Goal: Task Accomplishment & Management: Complete application form

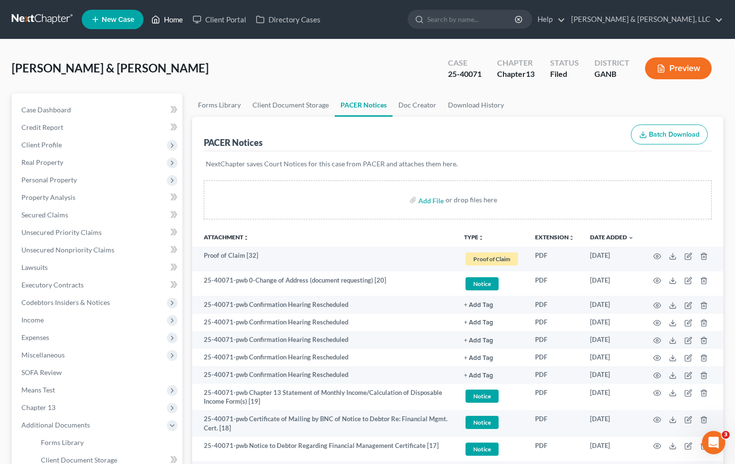
click at [171, 22] on link "Home" at bounding box center [166, 20] width 41 height 18
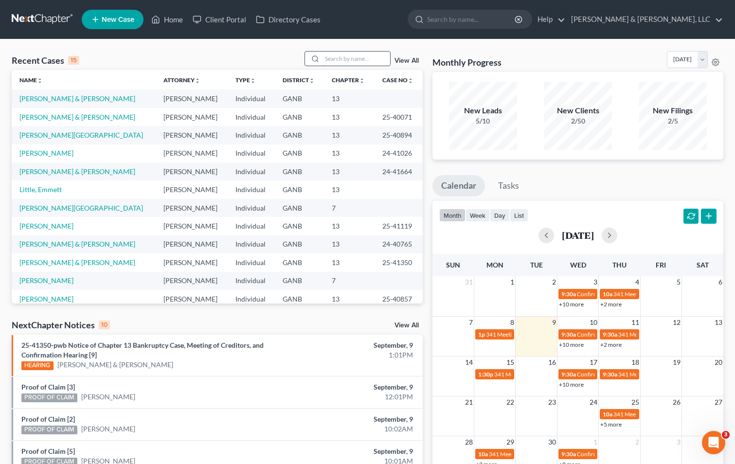
click at [380, 58] on input "search" at bounding box center [356, 59] width 68 height 14
type input "[PERSON_NAME]"
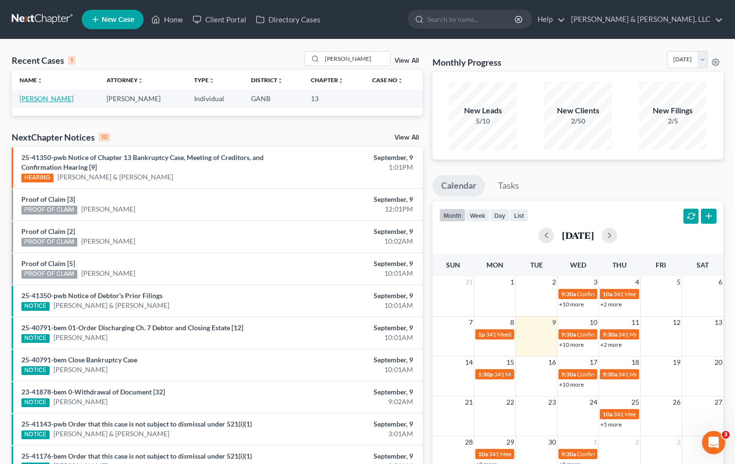
click at [37, 99] on link "[PERSON_NAME]" at bounding box center [46, 98] width 54 height 8
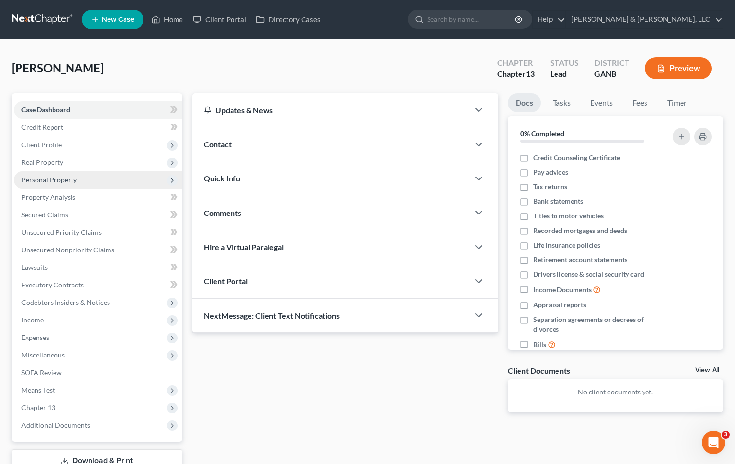
click at [57, 179] on span "Personal Property" at bounding box center [48, 180] width 55 height 8
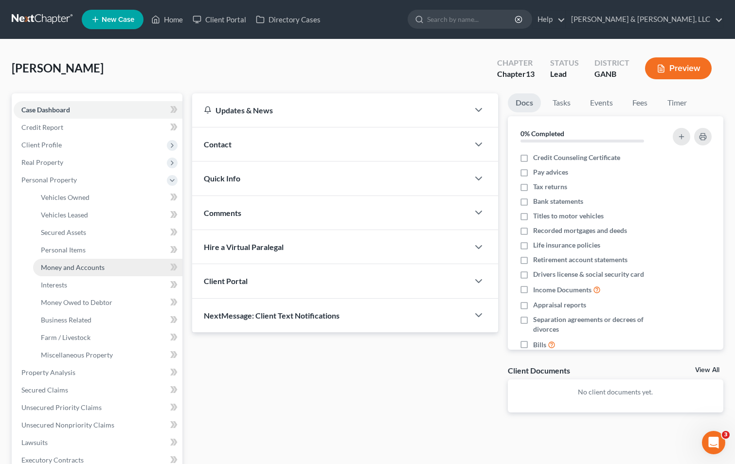
click at [73, 269] on span "Money and Accounts" at bounding box center [73, 267] width 64 height 8
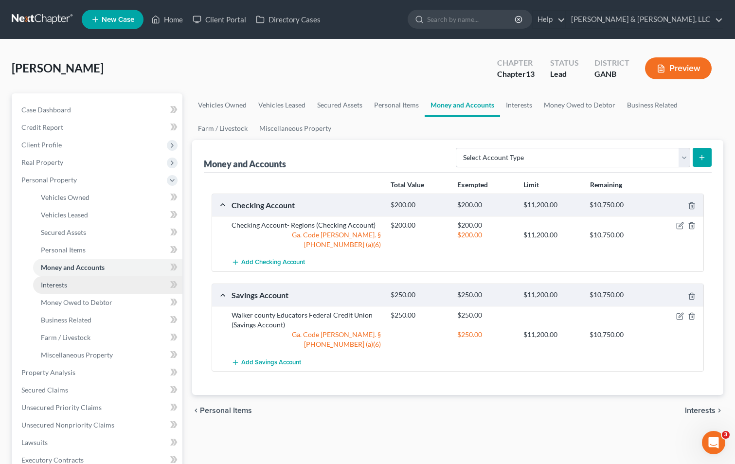
click at [105, 286] on link "Interests" at bounding box center [107, 285] width 149 height 18
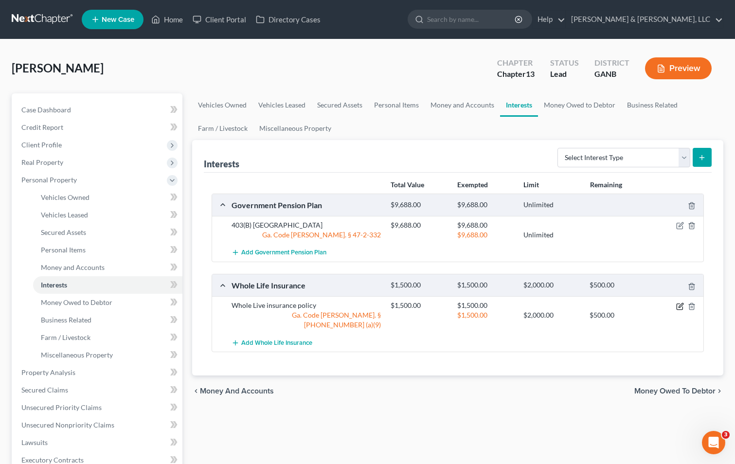
click at [682, 306] on icon "button" at bounding box center [680, 307] width 6 height 6
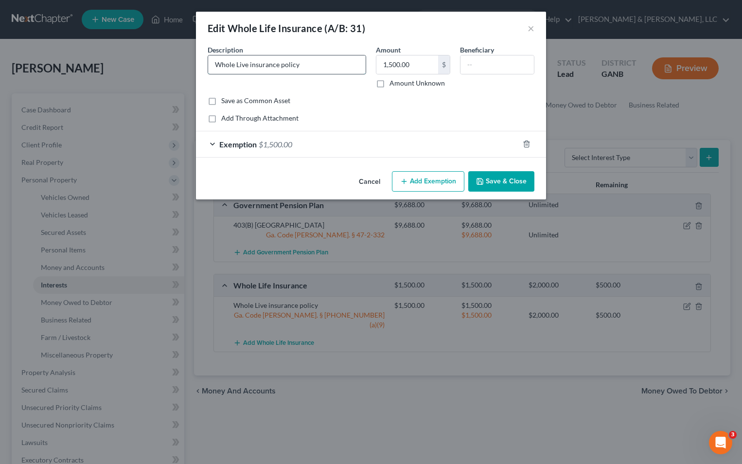
click at [247, 65] on input "Whole Live insurance policy" at bounding box center [287, 64] width 158 height 18
type input "Whole Life insurance policy"
click at [417, 62] on input "1,500.00" at bounding box center [407, 64] width 62 height 18
type input "525.50"
click at [244, 145] on span "Exemption" at bounding box center [237, 144] width 37 height 9
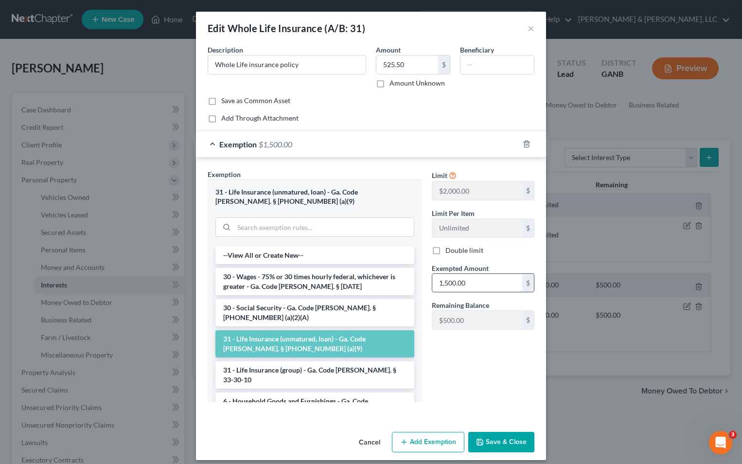
click at [471, 280] on input "1,500.00" at bounding box center [477, 283] width 90 height 18
click at [312, 332] on li "31 - Life Insurance (unmatured, loan) - Ga. Code [PERSON_NAME]. § [PHONE_NUMBER…" at bounding box center [314, 343] width 199 height 27
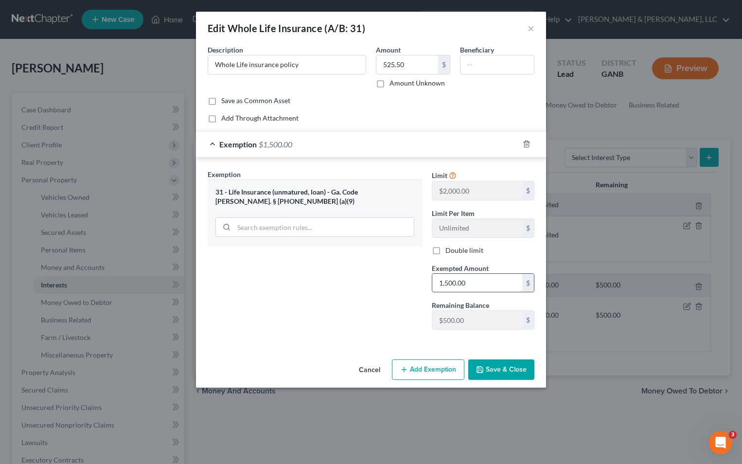
click at [472, 288] on input "1,500.00" at bounding box center [477, 283] width 90 height 18
type input "525.50"
click at [509, 370] on button "Save & Close" at bounding box center [501, 369] width 66 height 20
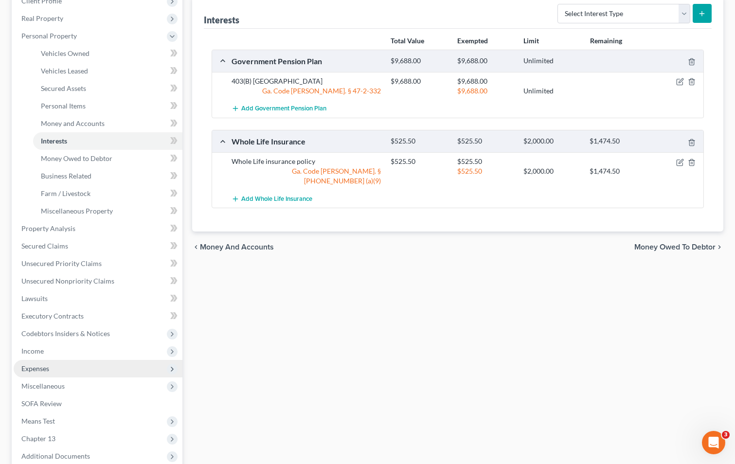
scroll to position [146, 0]
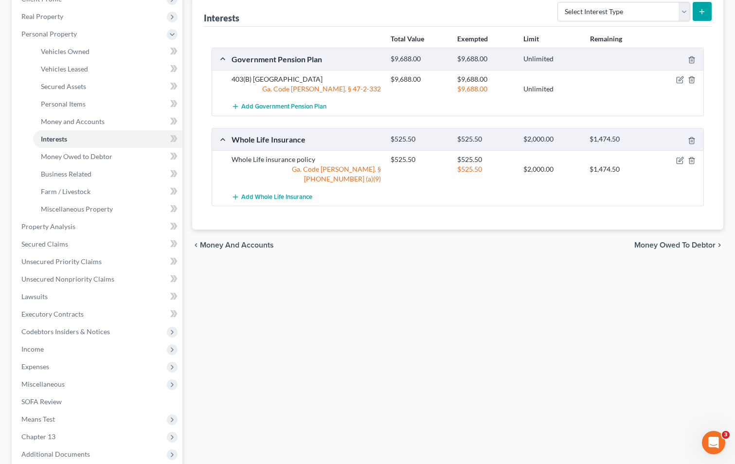
click at [277, 362] on div "Vehicles Owned Vehicles Leased Secured Assets Personal Items Money and Accounts…" at bounding box center [457, 236] width 541 height 579
click at [79, 345] on span "Income" at bounding box center [98, 349] width 169 height 18
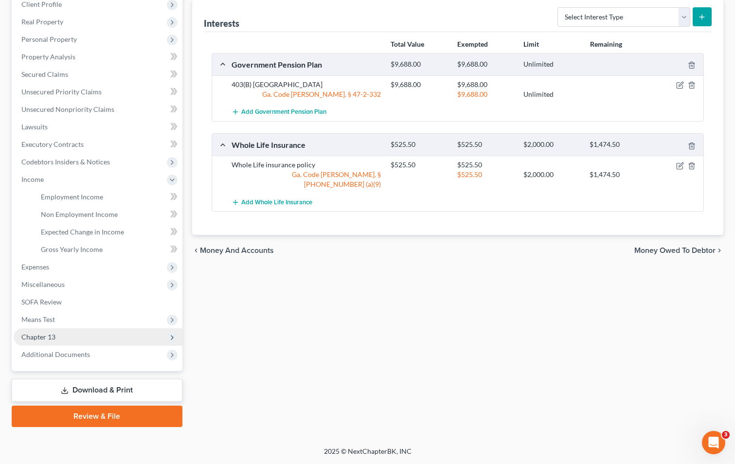
scroll to position [141, 0]
click at [69, 197] on span "Employment Income" at bounding box center [72, 197] width 62 height 8
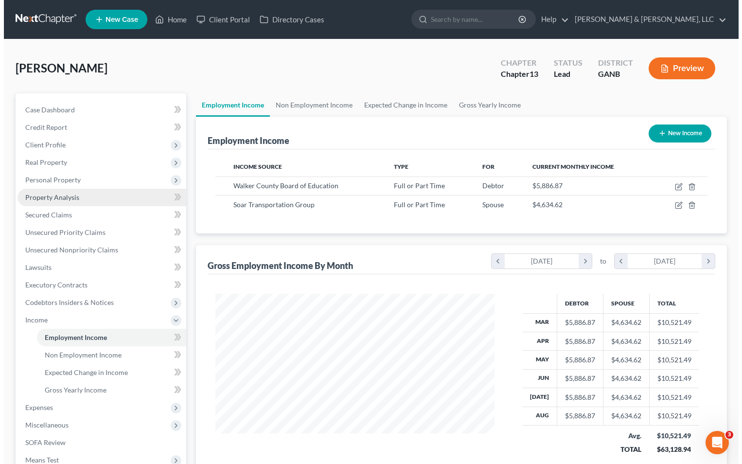
scroll to position [175, 299]
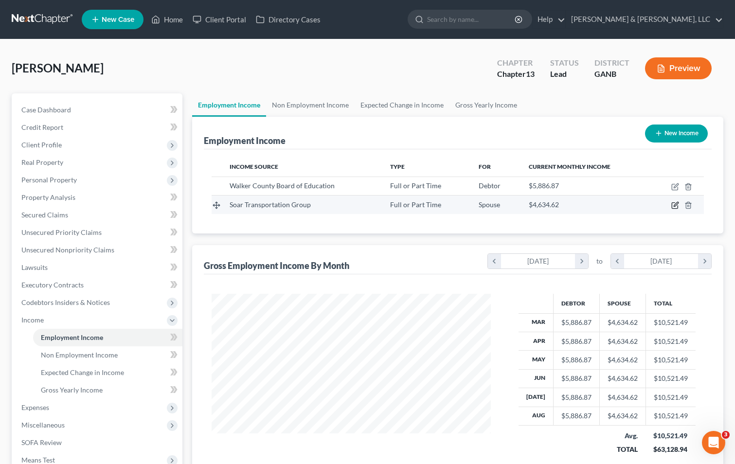
click at [676, 204] on icon "button" at bounding box center [676, 204] width 4 height 4
select select "0"
select select "44"
select select "0"
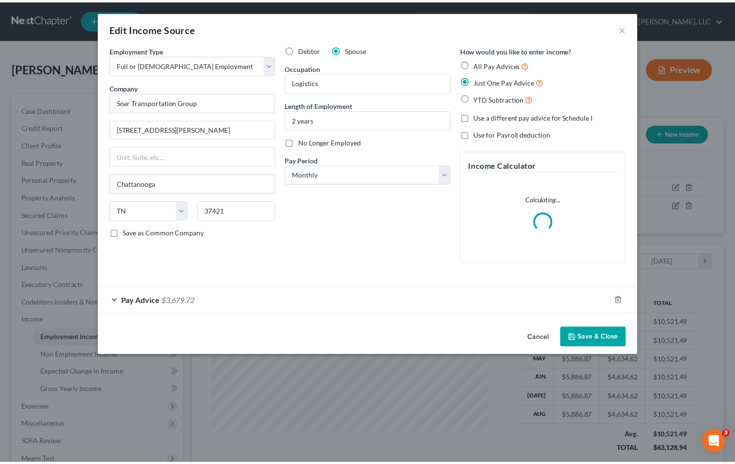
scroll to position [175, 302]
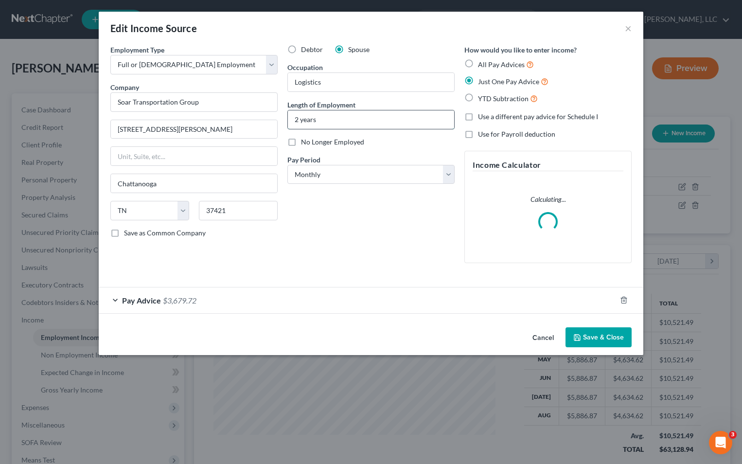
click at [292, 117] on input "2 years" at bounding box center [371, 119] width 166 height 18
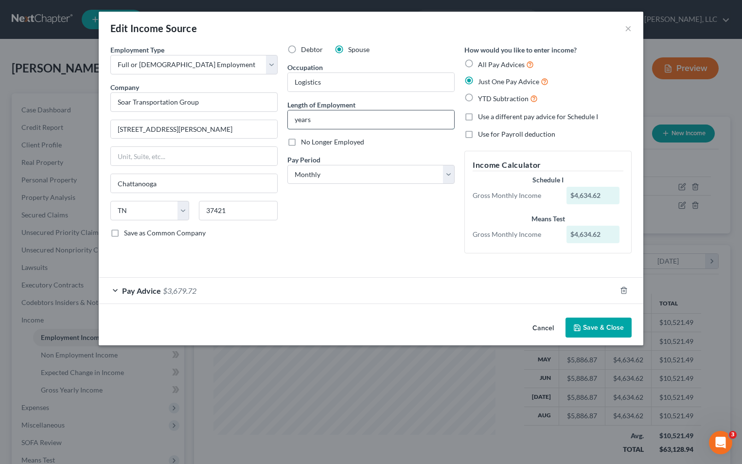
click at [297, 117] on input "years" at bounding box center [371, 119] width 166 height 18
type input "3 years"
click at [369, 242] on div "Debtor Spouse Occupation Logistics Length of Employment 3 years No Longer Emplo…" at bounding box center [371, 153] width 177 height 216
click at [618, 322] on button "Save & Close" at bounding box center [599, 328] width 66 height 20
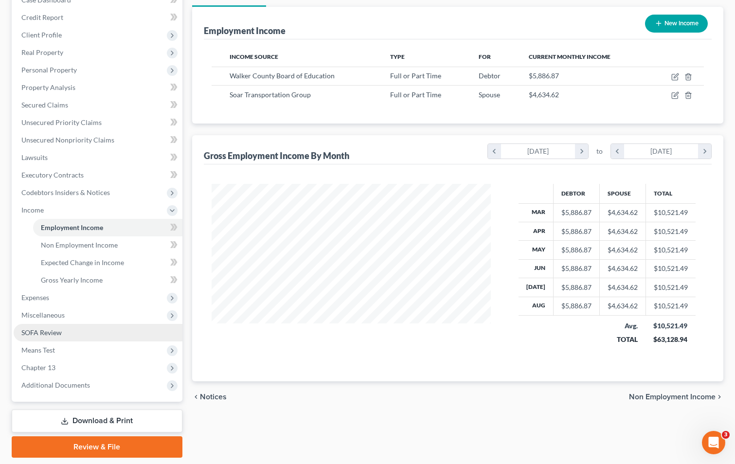
scroll to position [141, 0]
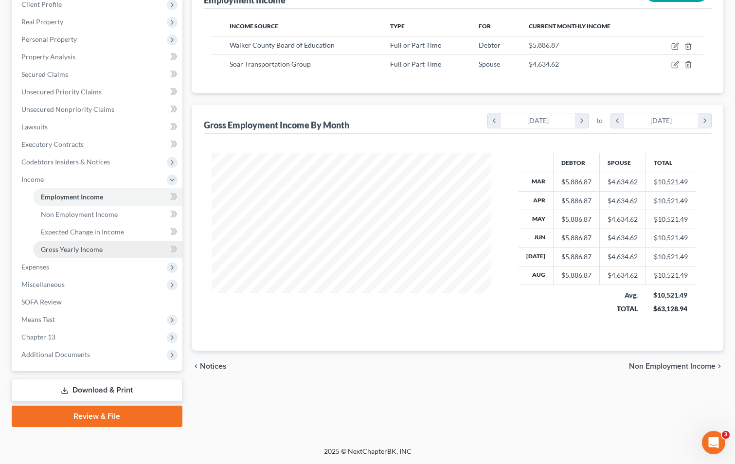
click at [64, 246] on span "Gross Yearly Income" at bounding box center [72, 249] width 62 height 8
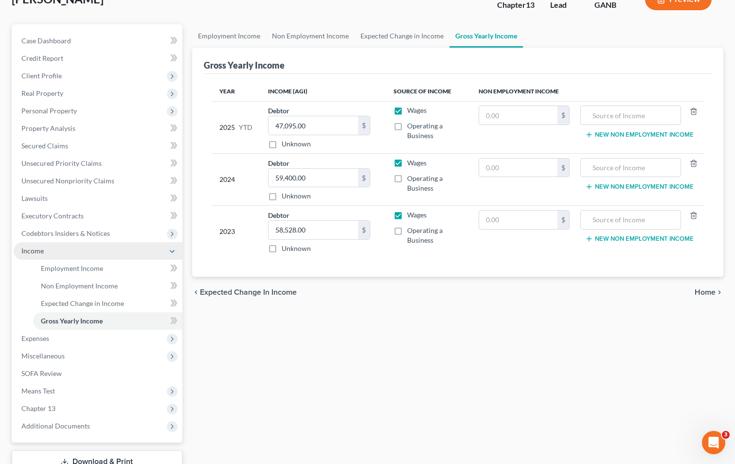
scroll to position [141, 0]
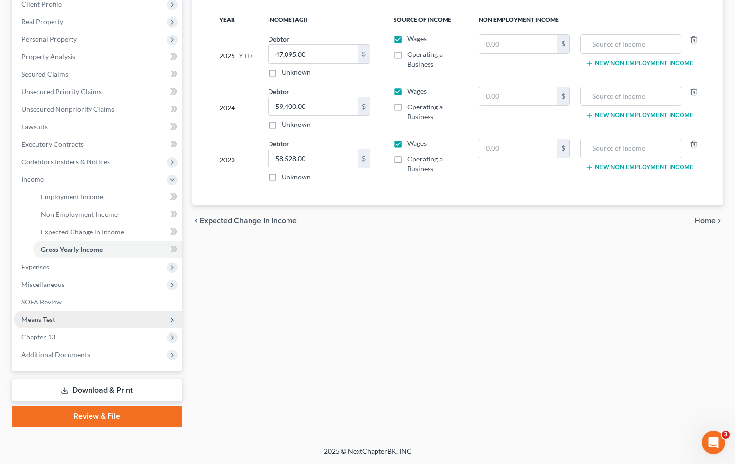
click at [54, 315] on span "Means Test" at bounding box center [38, 319] width 34 height 8
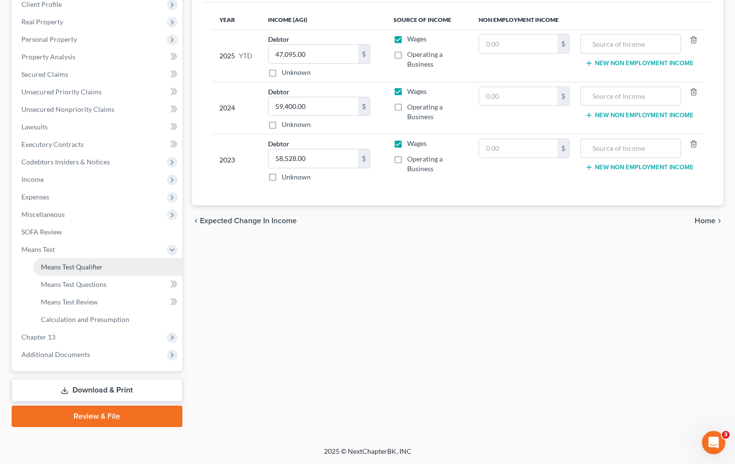
click at [66, 266] on span "Means Test Qualifier" at bounding box center [72, 267] width 62 height 8
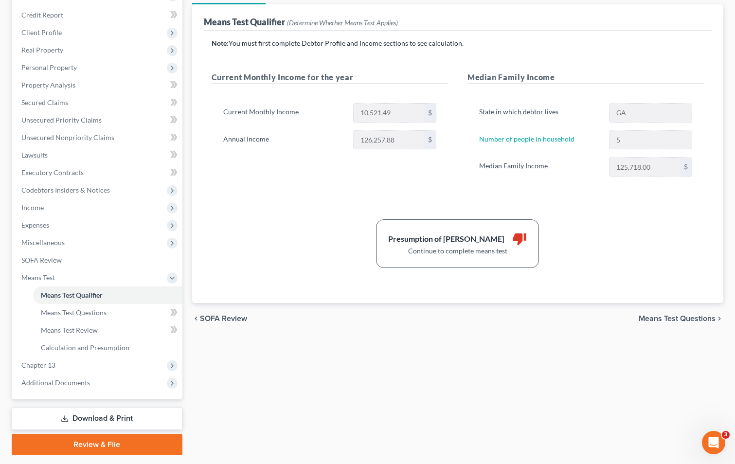
scroll to position [141, 0]
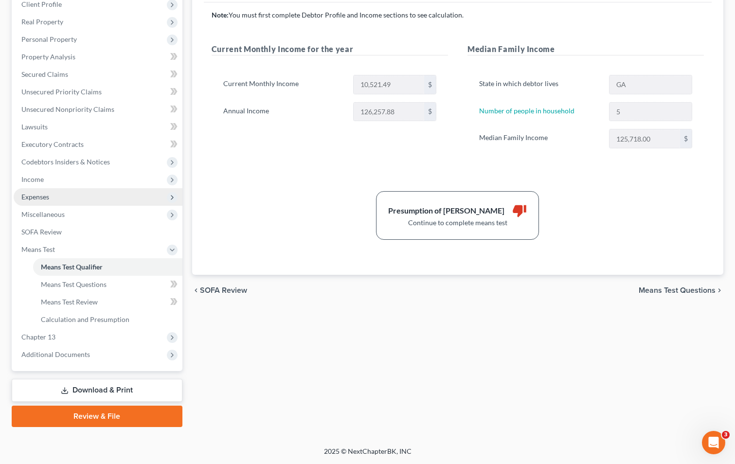
click at [80, 202] on span "Expenses" at bounding box center [98, 197] width 169 height 18
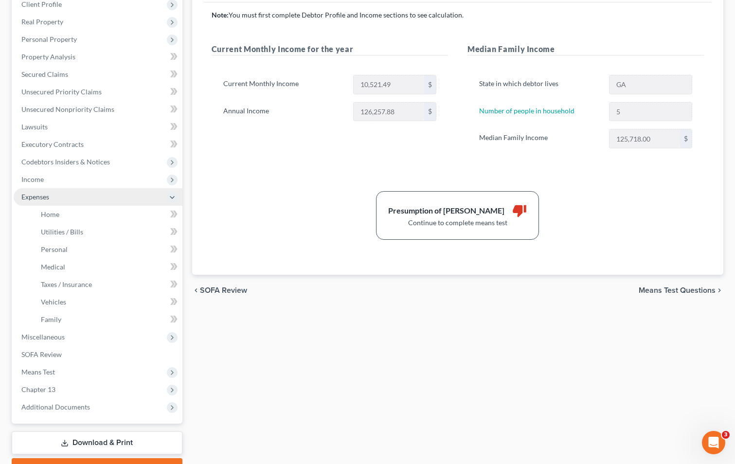
click at [80, 202] on span "Expenses" at bounding box center [98, 197] width 169 height 18
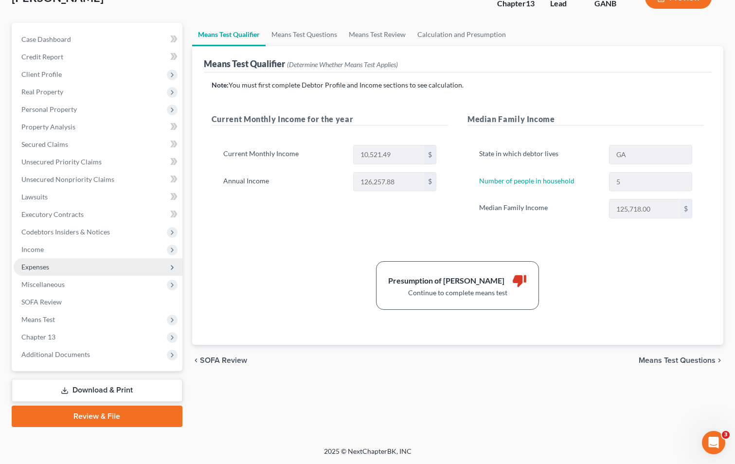
scroll to position [71, 0]
click at [60, 264] on span "Expenses" at bounding box center [98, 267] width 169 height 18
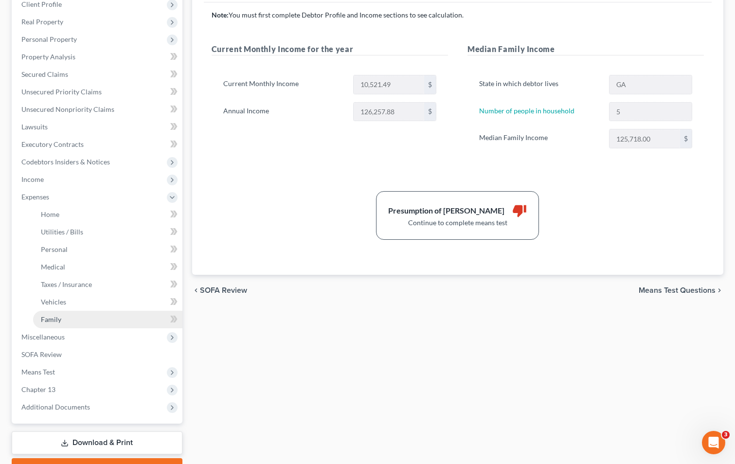
click at [75, 321] on link "Family" at bounding box center [107, 320] width 149 height 18
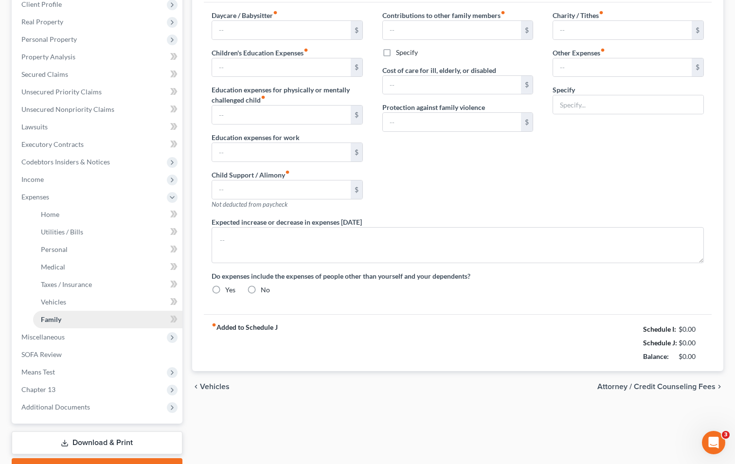
type input "0.00"
type input "338.00"
type input "0.00"
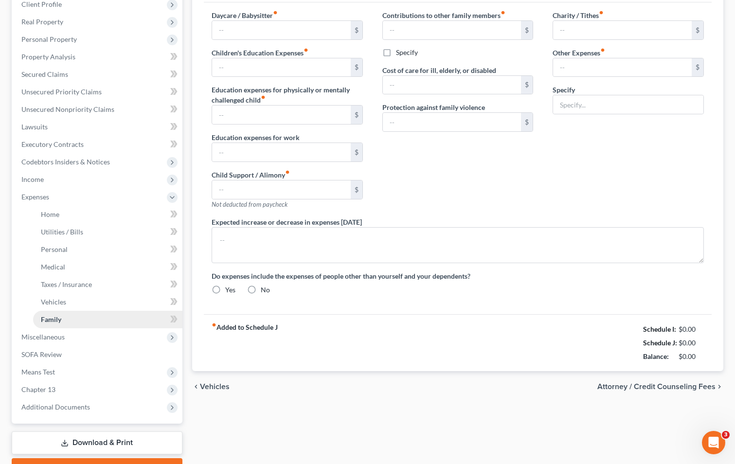
type input "0.00"
radio input "true"
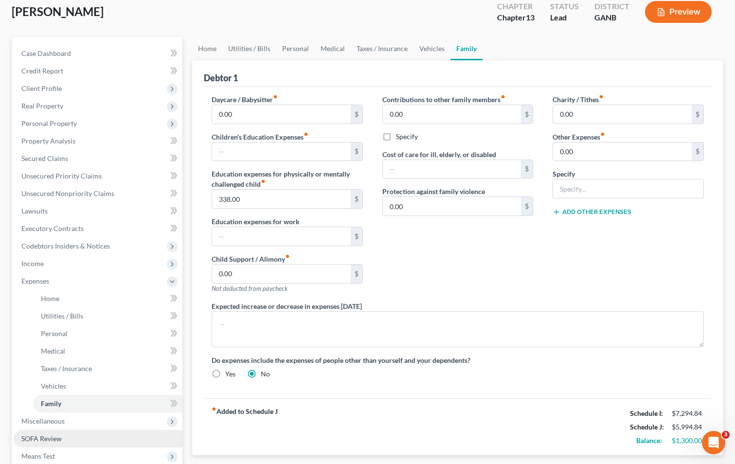
scroll to position [146, 0]
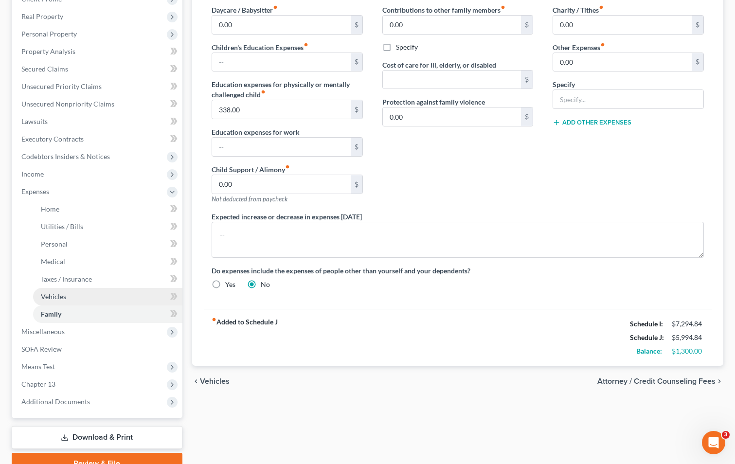
click at [75, 298] on link "Vehicles" at bounding box center [107, 297] width 149 height 18
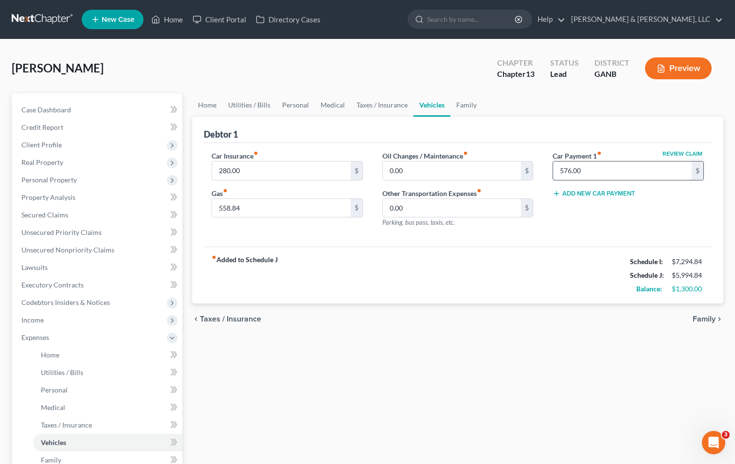
click at [592, 170] on input "576.00" at bounding box center [622, 170] width 139 height 18
type input "610"
click at [244, 209] on input "558.84" at bounding box center [281, 208] width 139 height 18
click at [217, 207] on input "324.84" at bounding box center [281, 208] width 139 height 18
click at [223, 212] on input "324.84" at bounding box center [281, 208] width 139 height 18
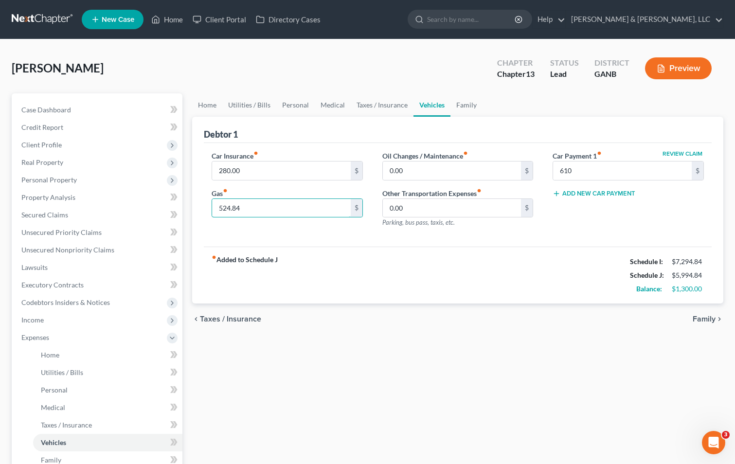
type input "524.84"
click at [379, 251] on div "fiber_manual_record Added to Schedule J Schedule I: $7,294.84 Schedule J: $5,99…" at bounding box center [458, 275] width 508 height 57
click at [584, 173] on input "610" at bounding box center [622, 170] width 139 height 18
type input "610.00"
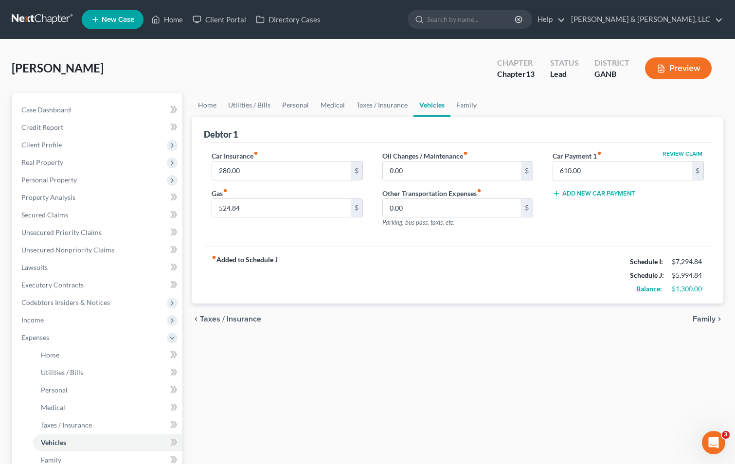
click at [451, 259] on div "fiber_manual_record Added to Schedule J Schedule I: $7,294.84 Schedule J: $5,99…" at bounding box center [458, 275] width 508 height 57
click at [653, 290] on strong "Balance:" at bounding box center [649, 289] width 26 height 8
click at [207, 100] on link "Home" at bounding box center [207, 104] width 30 height 23
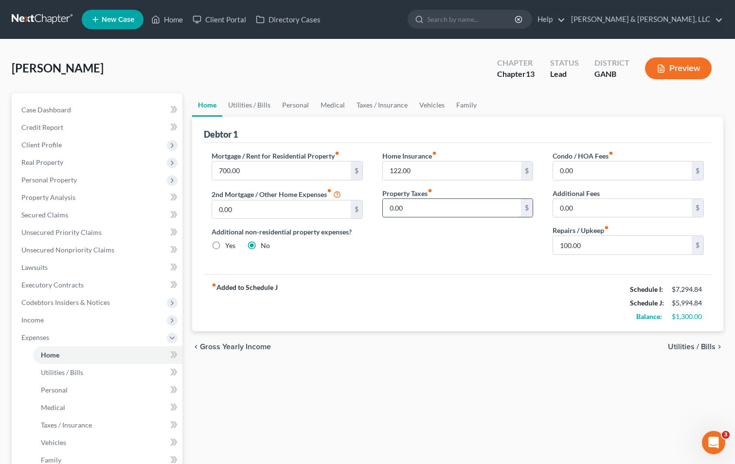
click at [390, 206] on input "0.00" at bounding box center [452, 208] width 139 height 18
click at [425, 211] on input "61.00" at bounding box center [452, 208] width 139 height 18
type input "6"
type input "70.58"
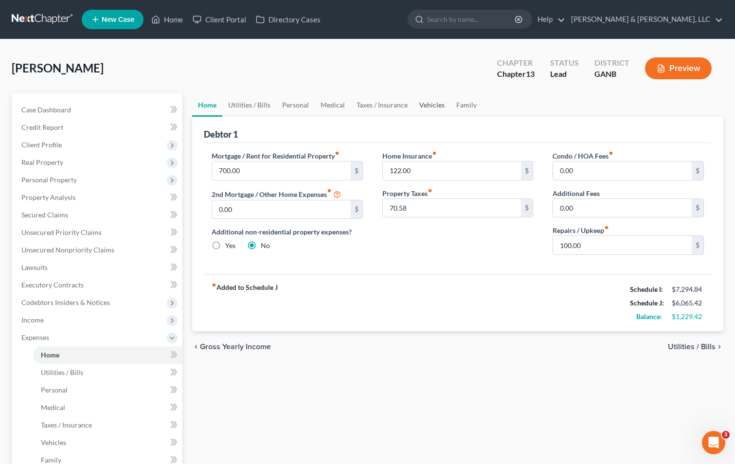
click at [435, 103] on link "Vehicles" at bounding box center [431, 104] width 37 height 23
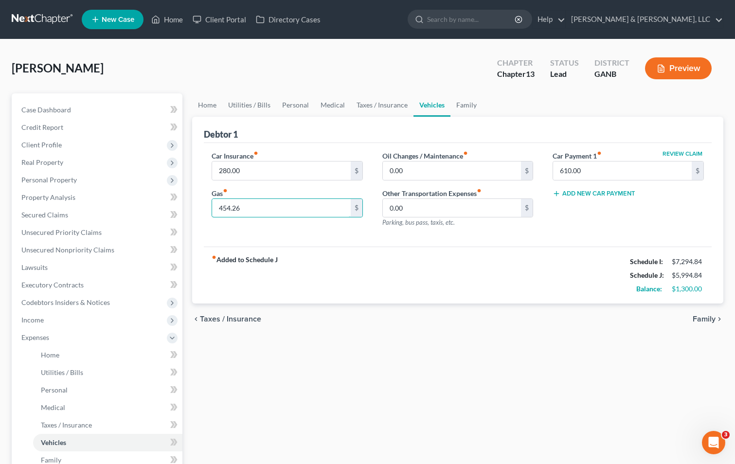
type input "454.26"
click at [512, 287] on div "fiber_manual_record Added to Schedule J Schedule I: $7,294.84 Schedule J: $5,99…" at bounding box center [458, 275] width 508 height 57
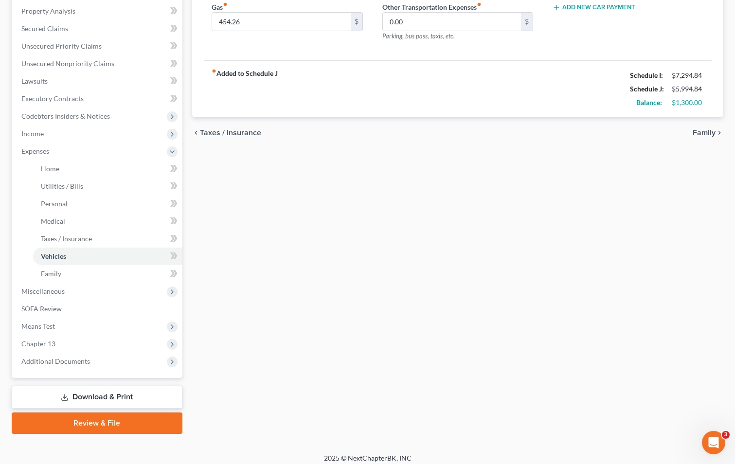
scroll to position [193, 0]
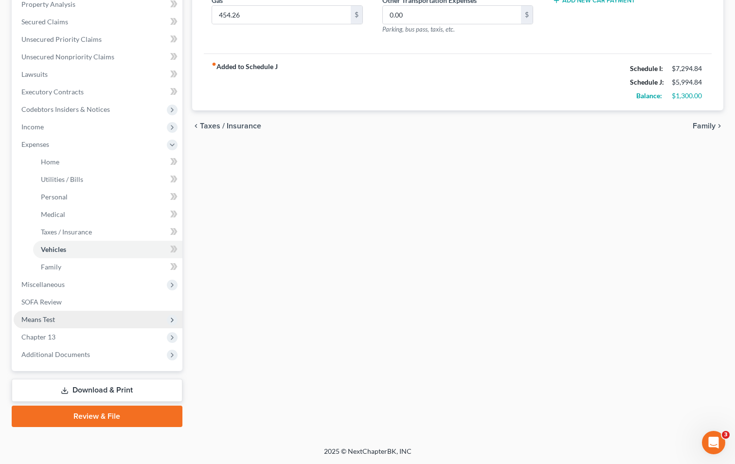
click at [47, 316] on span "Means Test" at bounding box center [38, 319] width 34 height 8
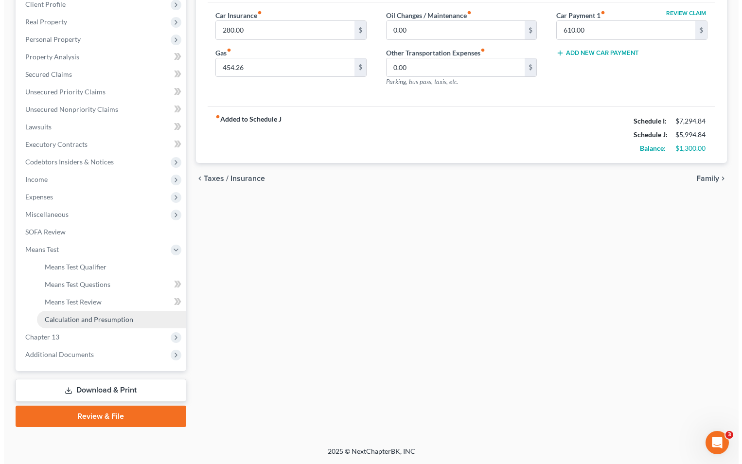
scroll to position [141, 0]
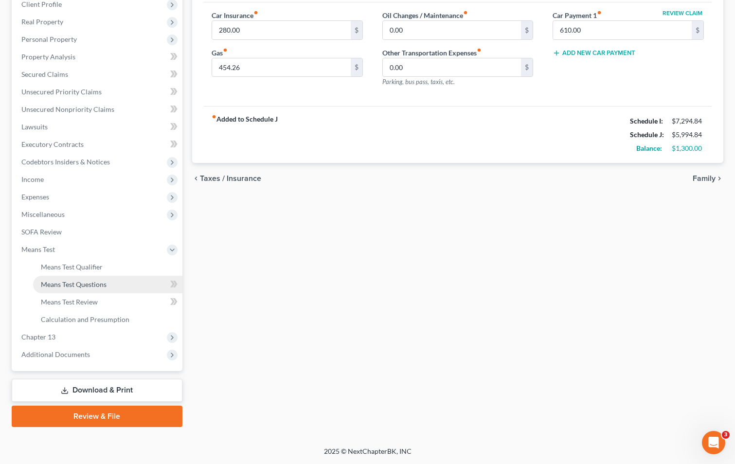
click at [91, 284] on span "Means Test Questions" at bounding box center [74, 284] width 66 height 8
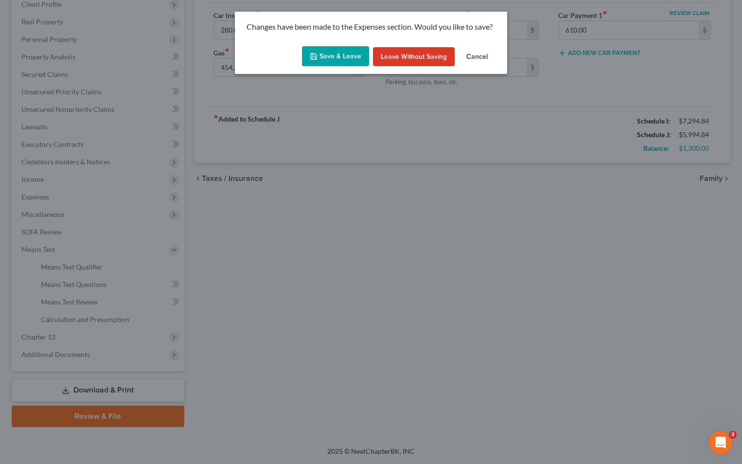
click at [343, 55] on button "Save & Leave" at bounding box center [335, 56] width 67 height 20
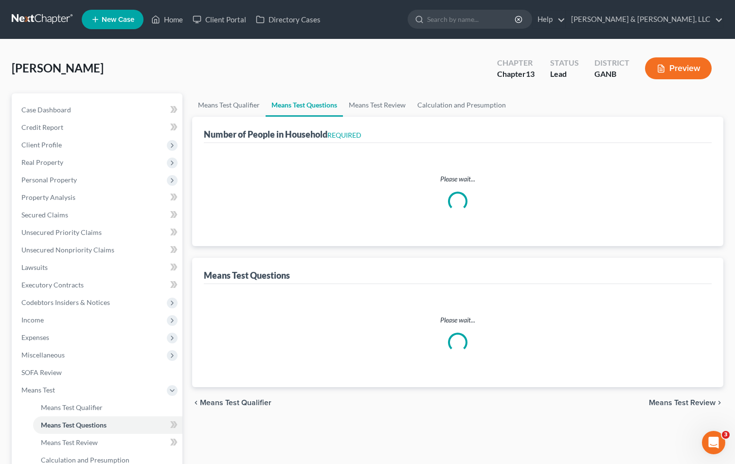
select select "1"
select select "60"
select select "1"
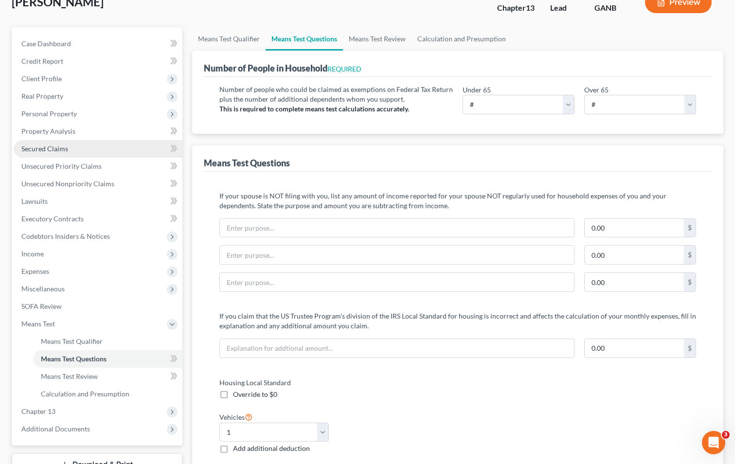
scroll to position [49, 0]
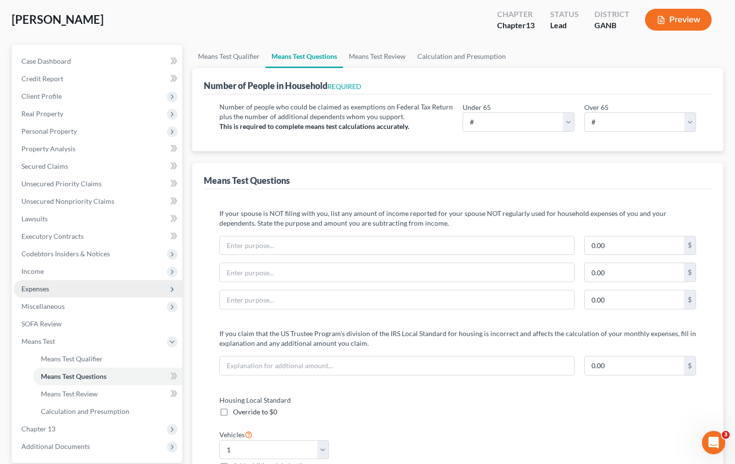
click at [77, 284] on span "Expenses" at bounding box center [98, 289] width 169 height 18
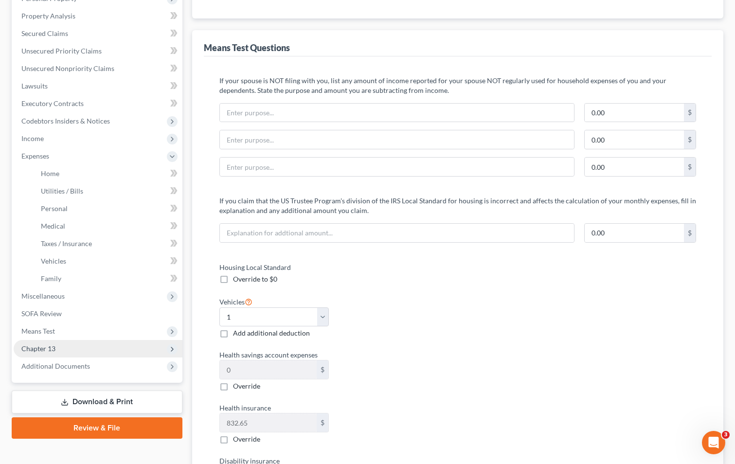
scroll to position [195, 0]
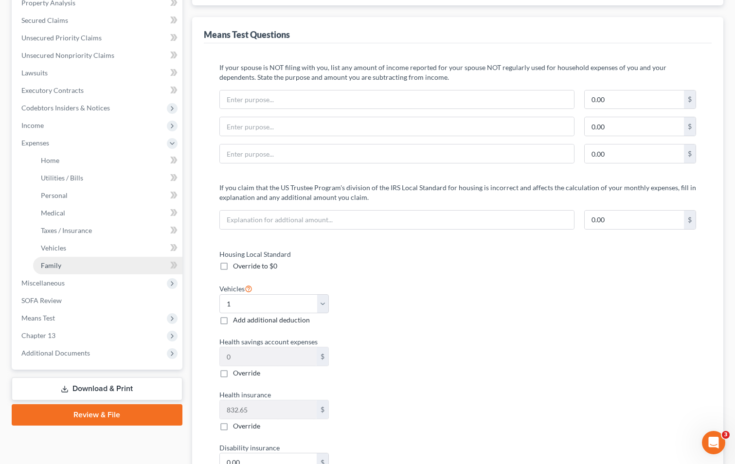
click at [101, 267] on link "Family" at bounding box center [107, 266] width 149 height 18
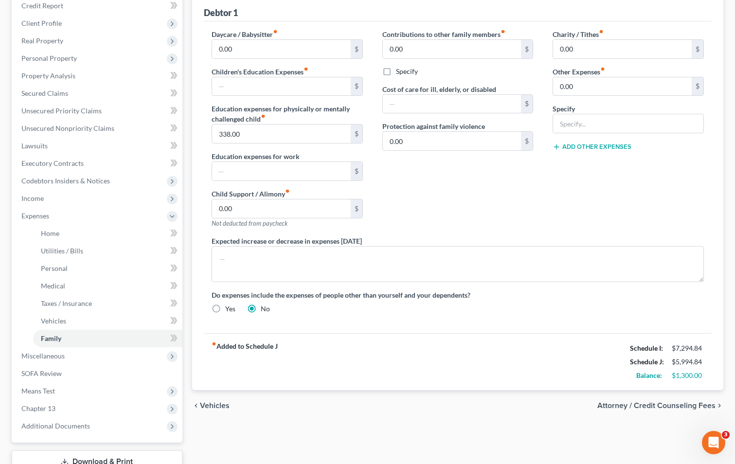
scroll to position [146, 0]
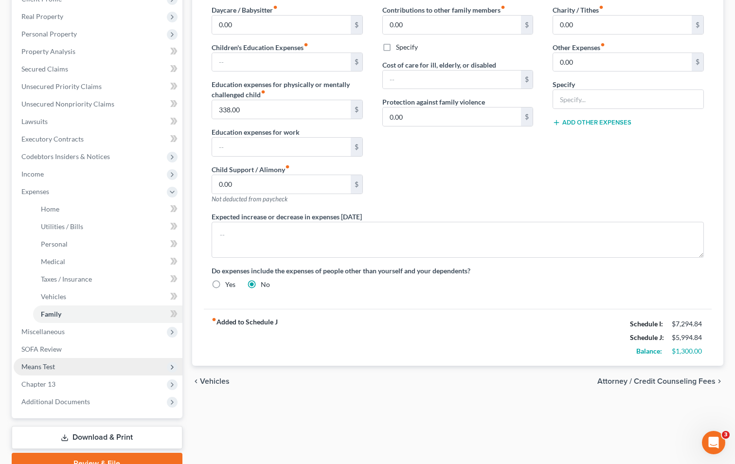
click at [79, 363] on span "Means Test" at bounding box center [98, 367] width 169 height 18
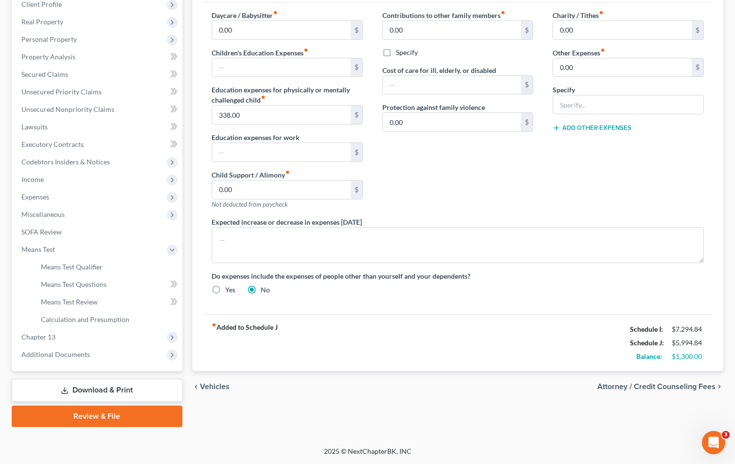
scroll to position [141, 0]
click at [116, 281] on link "Means Test Questions" at bounding box center [107, 285] width 149 height 18
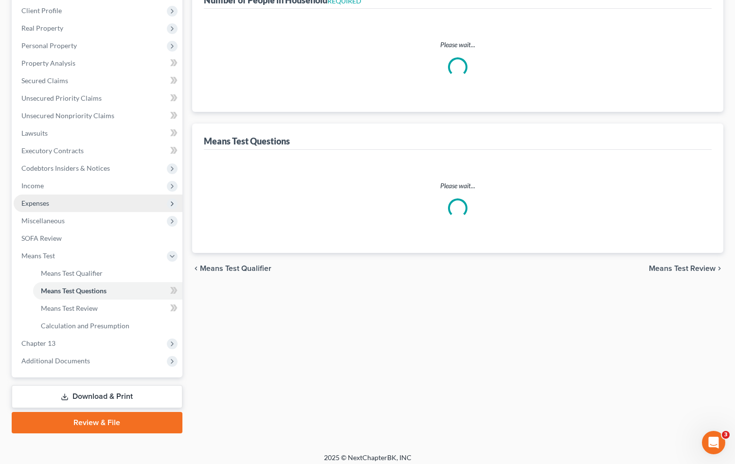
scroll to position [141, 0]
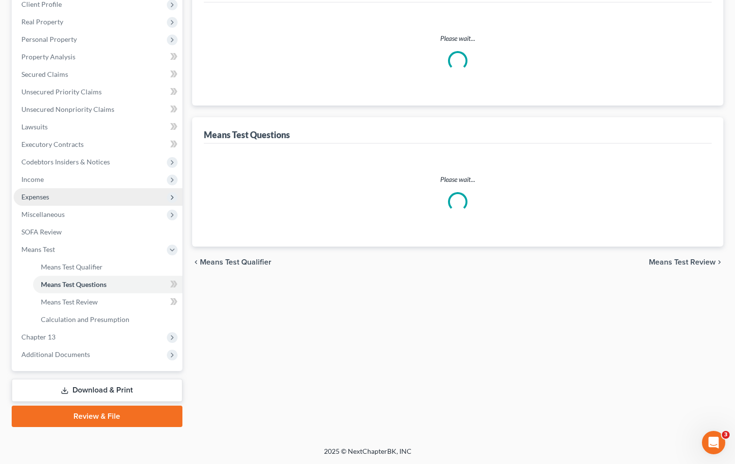
select select "1"
select select "60"
select select "1"
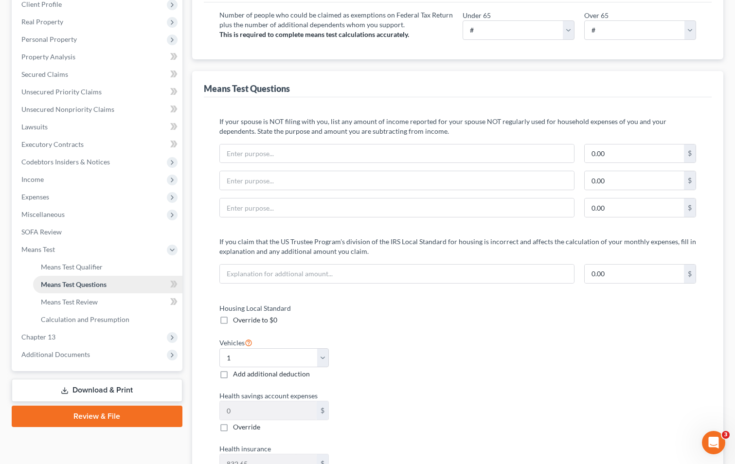
click at [94, 281] on span "Means Test Questions" at bounding box center [74, 284] width 66 height 8
click at [433, 319] on div "Housing Local Standard Override to $0" at bounding box center [334, 314] width 238 height 22
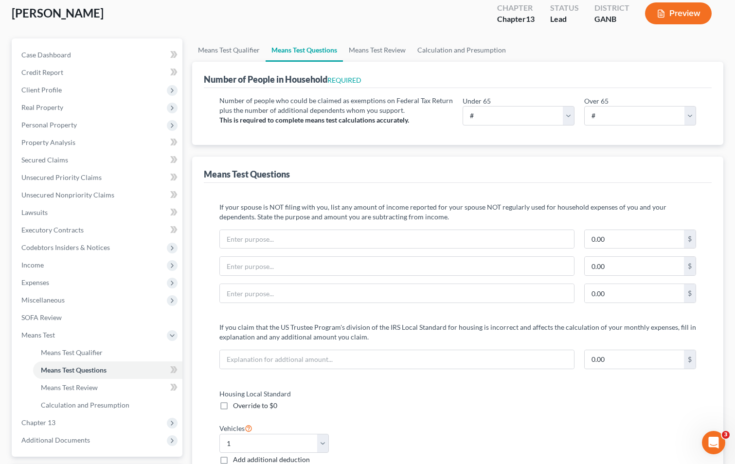
scroll to position [49, 0]
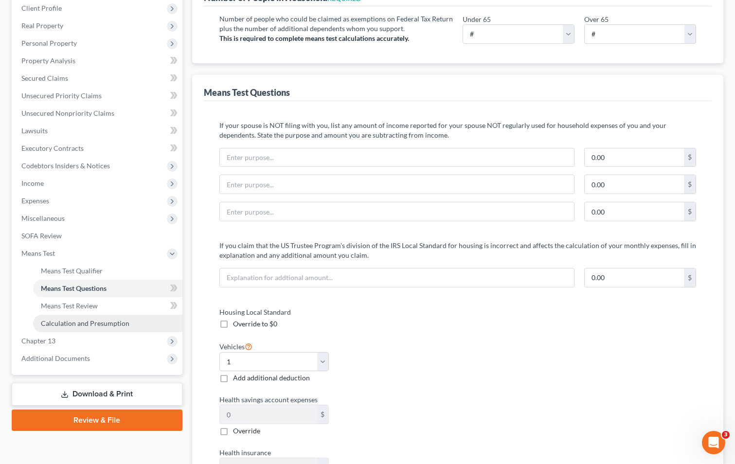
scroll to position [0, 0]
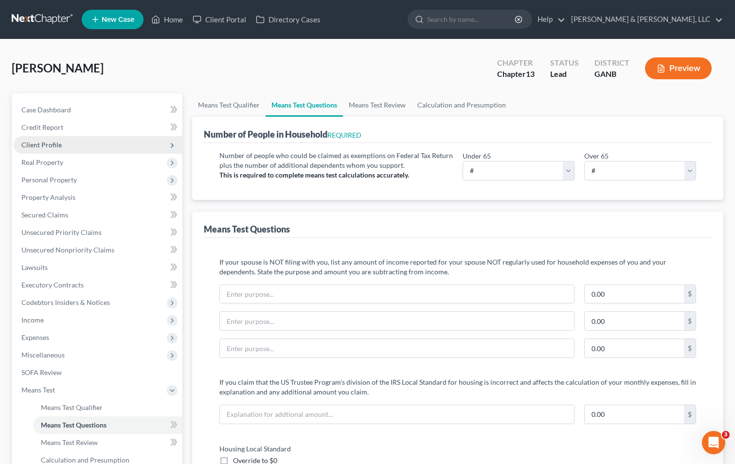
click at [49, 142] on span "Client Profile" at bounding box center [41, 145] width 40 height 8
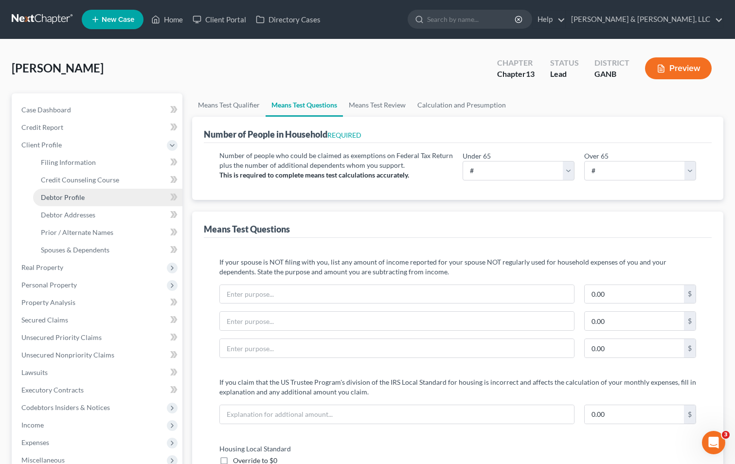
click at [67, 195] on span "Debtor Profile" at bounding box center [63, 197] width 44 height 8
select select "1"
select select "4"
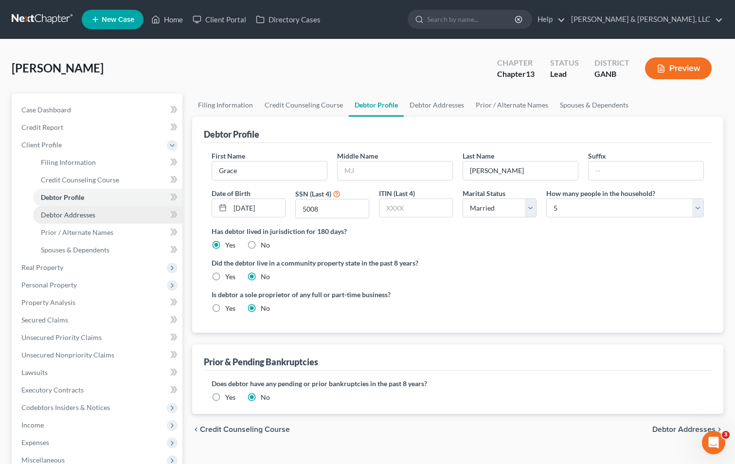
click at [62, 209] on link "Debtor Addresses" at bounding box center [107, 215] width 149 height 18
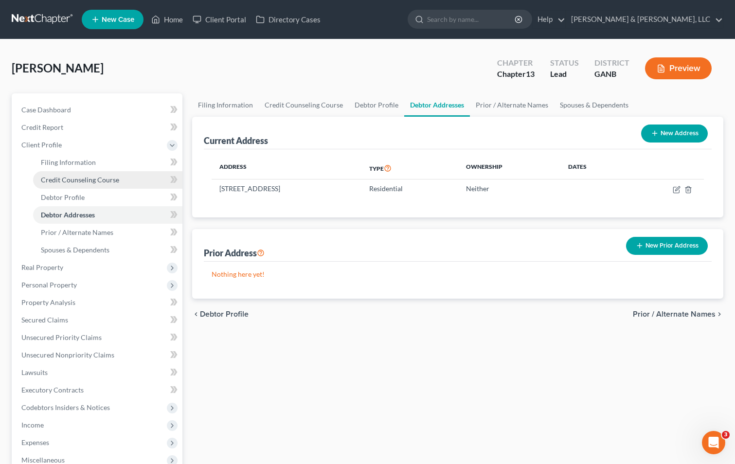
click at [82, 173] on link "Credit Counseling Course" at bounding box center [107, 180] width 149 height 18
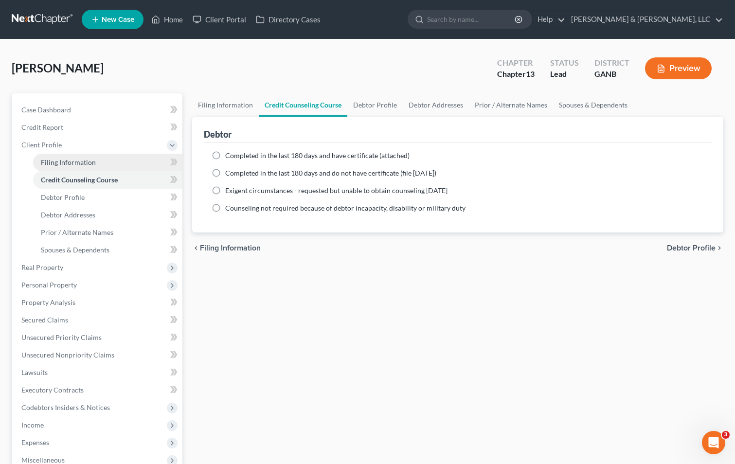
click at [85, 158] on span "Filing Information" at bounding box center [68, 162] width 55 height 8
select select "1"
select select "0"
select select "3"
select select "10"
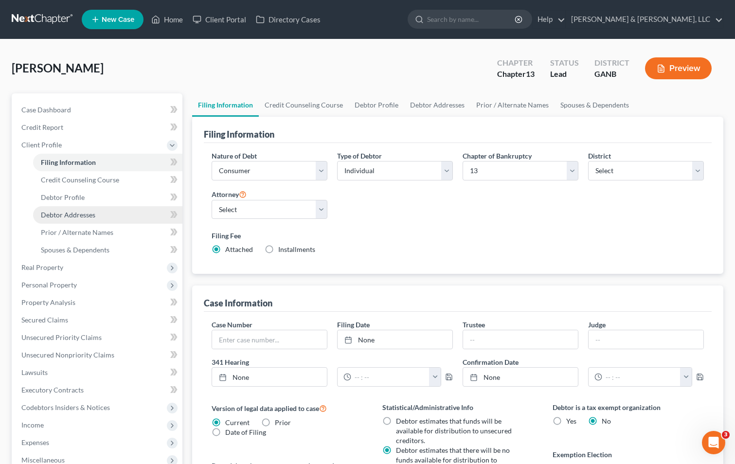
click at [63, 214] on span "Debtor Addresses" at bounding box center [68, 215] width 54 height 8
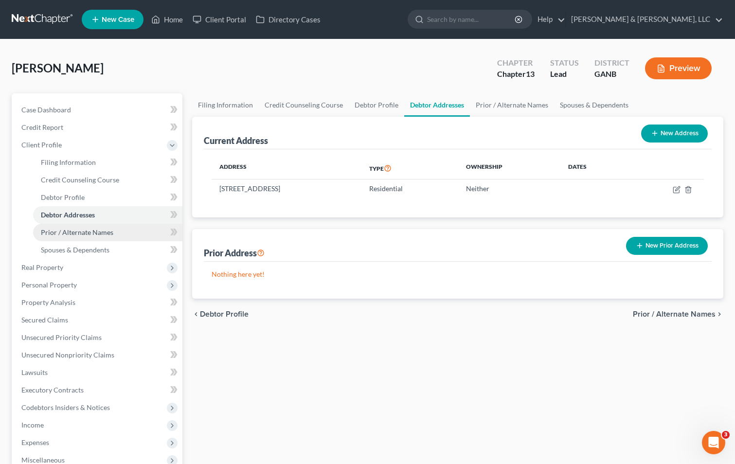
click at [58, 232] on span "Prior / Alternate Names" at bounding box center [77, 232] width 72 height 8
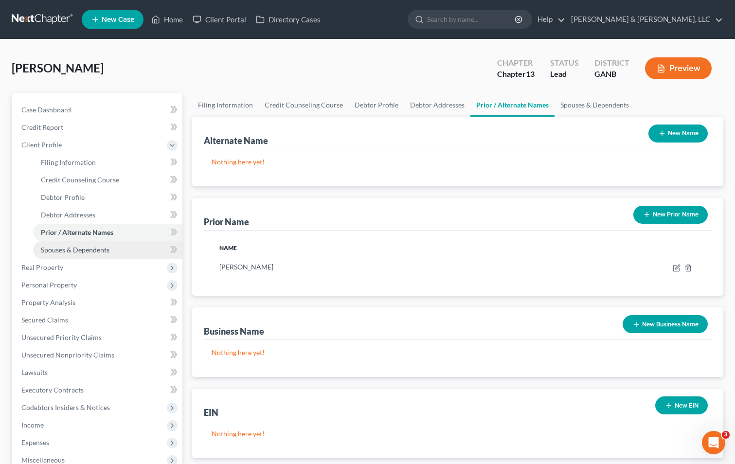
click at [84, 248] on span "Spouses & Dependents" at bounding box center [75, 250] width 69 height 8
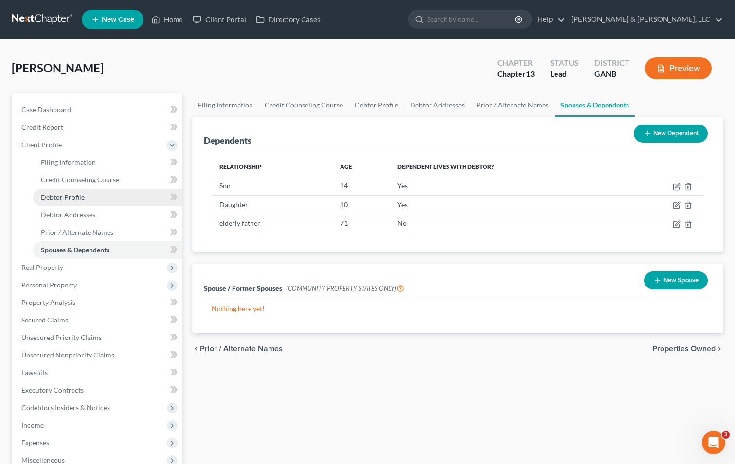
click at [66, 201] on span "Debtor Profile" at bounding box center [63, 197] width 44 height 8
select select "1"
select select "4"
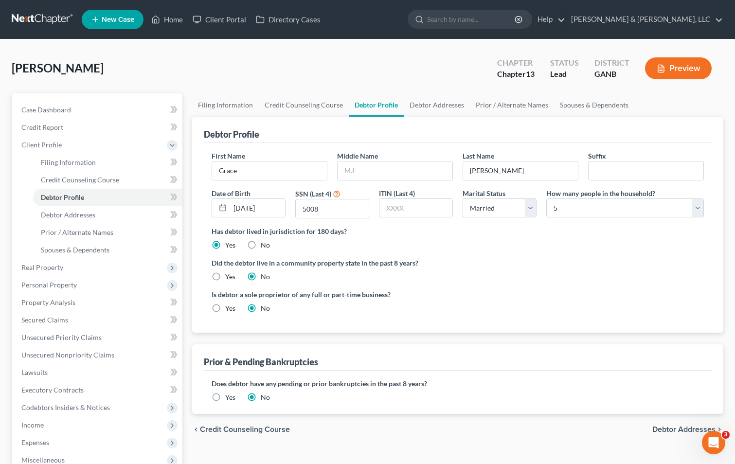
click at [616, 253] on ng-include "First Name [PERSON_NAME] Middle Name Last Name [PERSON_NAME] Date of Birth [DEM…" at bounding box center [458, 236] width 492 height 170
click at [455, 244] on div "Has debtor lived in jurisdiction for 180 days? Yes No Debtor must reside in jur…" at bounding box center [458, 238] width 492 height 24
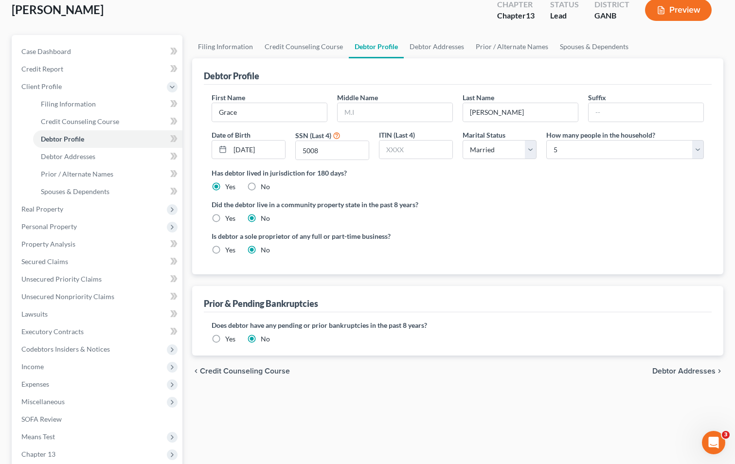
scroll to position [30, 0]
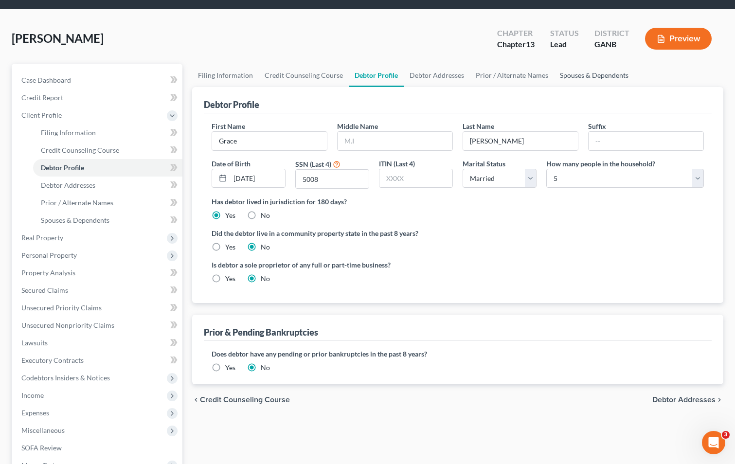
click at [565, 76] on link "Spouses & Dependents" at bounding box center [594, 75] width 80 height 23
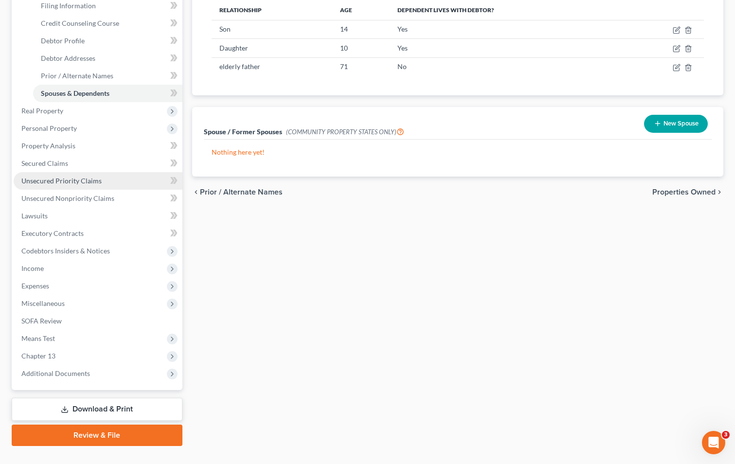
scroll to position [176, 0]
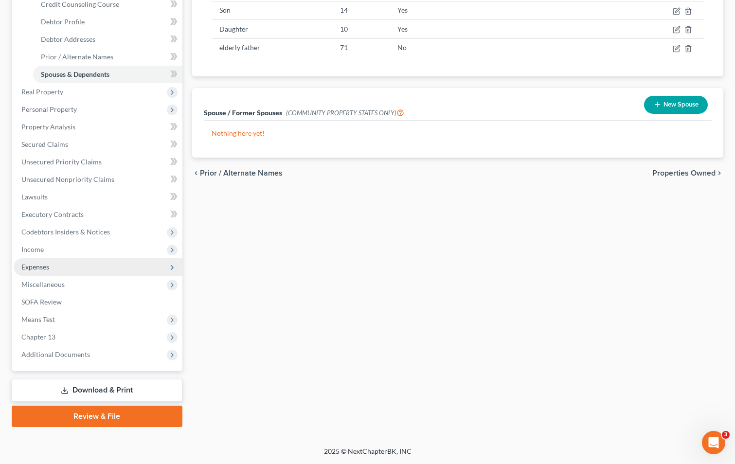
click at [33, 261] on span "Expenses" at bounding box center [98, 267] width 169 height 18
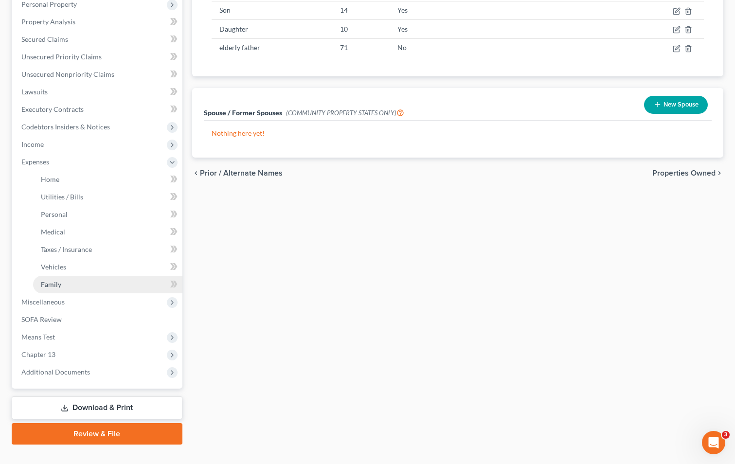
click at [55, 279] on link "Family" at bounding box center [107, 285] width 149 height 18
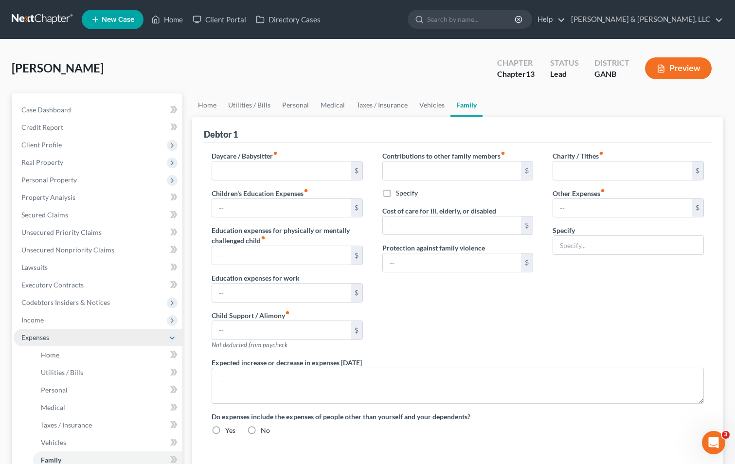
type input "0.00"
type input "338.00"
type input "0.00"
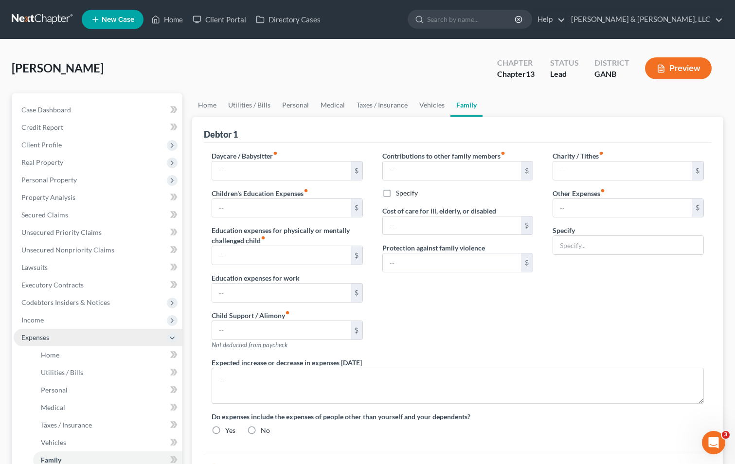
type input "0.00"
radio input "true"
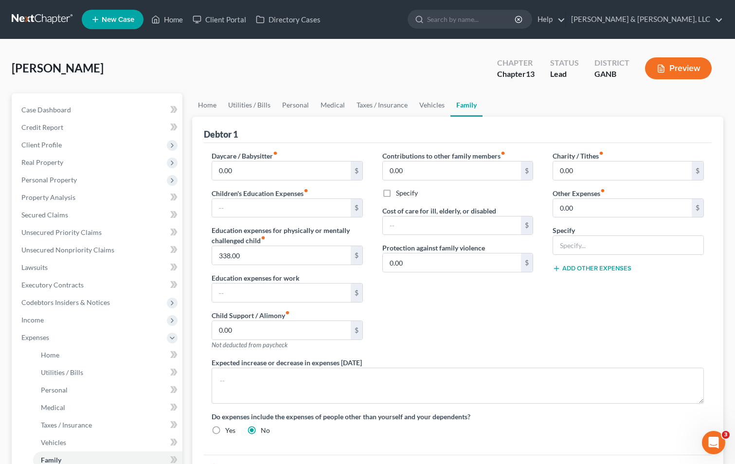
click at [502, 315] on div "Contributions to other family members fiber_manual_record 0.00 $ Specify Cost o…" at bounding box center [458, 254] width 171 height 207
click at [459, 321] on div "Contributions to other family members fiber_manual_record 0.00 $ Specify Cost o…" at bounding box center [458, 254] width 171 height 207
click at [436, 325] on div "Contributions to other family members fiber_manual_record 0.00 $ Specify Cost o…" at bounding box center [458, 254] width 171 height 207
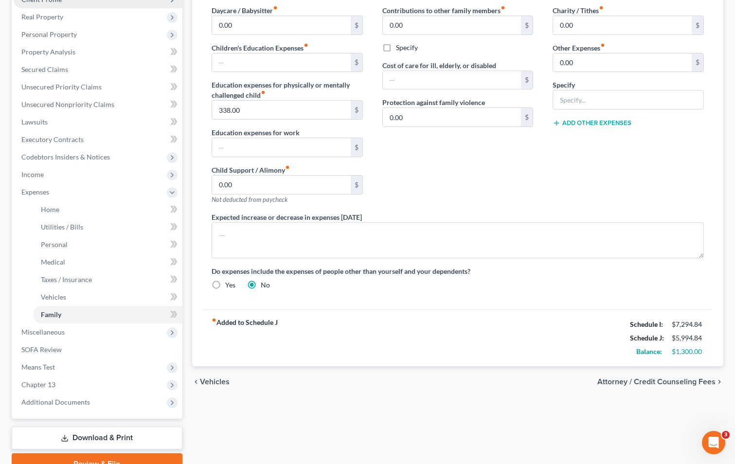
scroll to position [146, 0]
click at [42, 367] on span "Means Test" at bounding box center [38, 366] width 34 height 8
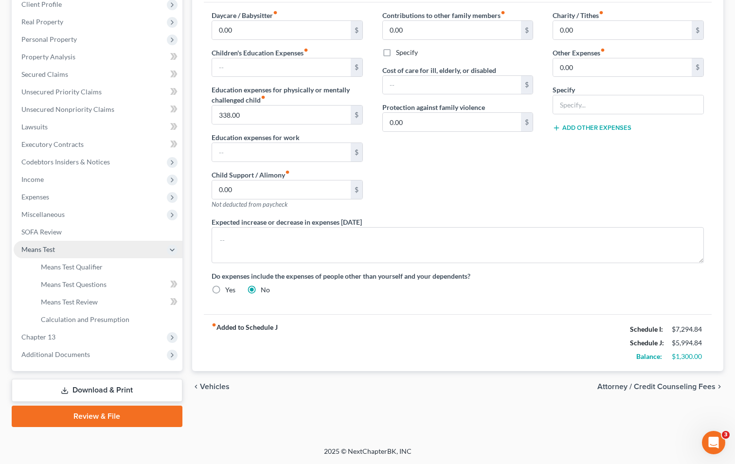
scroll to position [141, 0]
click at [99, 263] on span "Means Test Qualifier" at bounding box center [72, 267] width 62 height 8
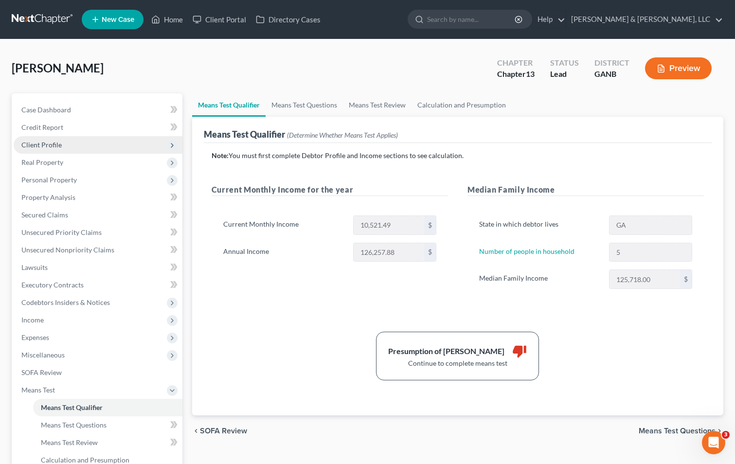
click at [63, 144] on span "Client Profile" at bounding box center [98, 145] width 169 height 18
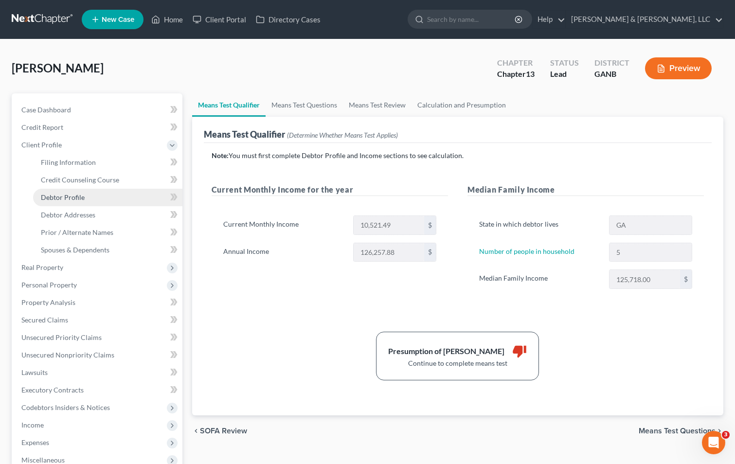
click at [104, 194] on link "Debtor Profile" at bounding box center [107, 198] width 149 height 18
select select "1"
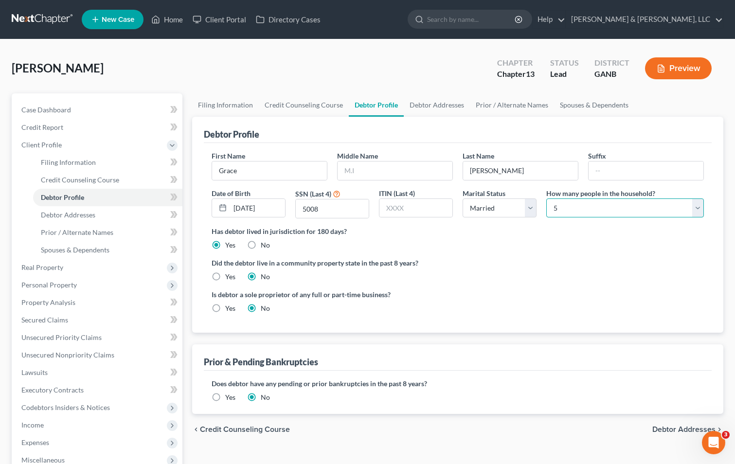
click at [581, 213] on select "Select 1 2 3 4 5 6 7 8 9 10 11 12 13 14 15 16 17 18 19 20" at bounding box center [625, 207] width 158 height 19
select select "3"
click at [546, 198] on select "Select 1 2 3 4 5 6 7 8 9 10 11 12 13 14 15 16 17 18 19 20" at bounding box center [625, 207] width 158 height 19
click at [519, 256] on ng-include "First Name [PERSON_NAME] Middle Name Last Name [PERSON_NAME] Date of Birth [DEM…" at bounding box center [458, 236] width 492 height 170
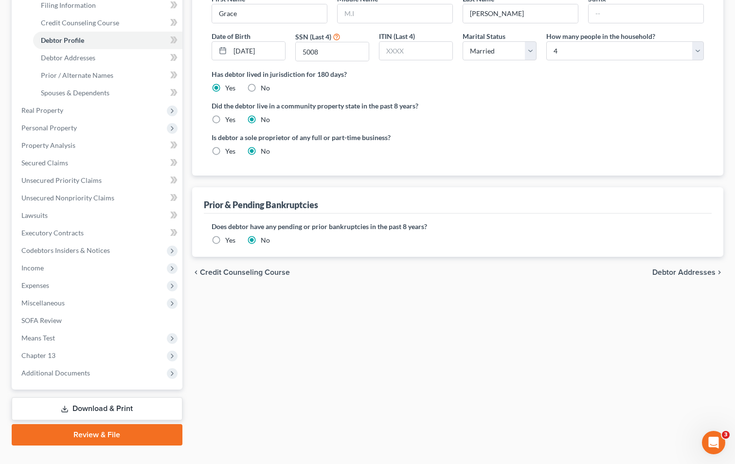
scroll to position [176, 0]
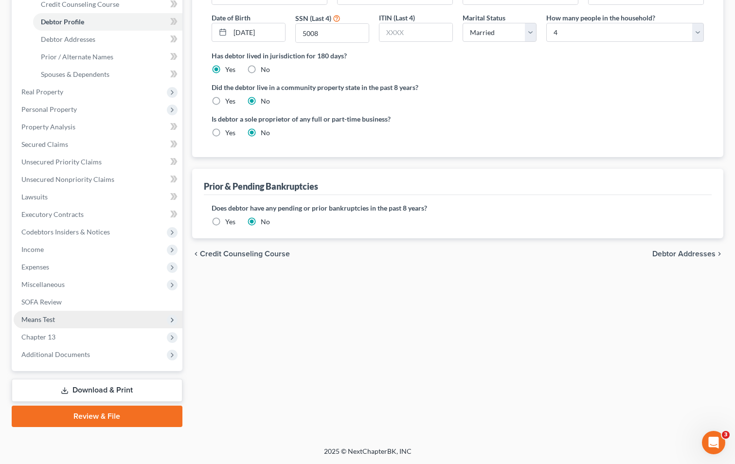
click at [49, 316] on span "Means Test" at bounding box center [38, 319] width 34 height 8
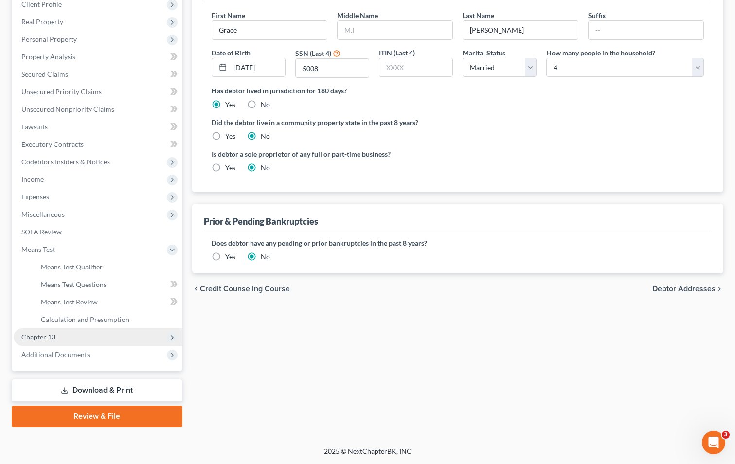
scroll to position [141, 0]
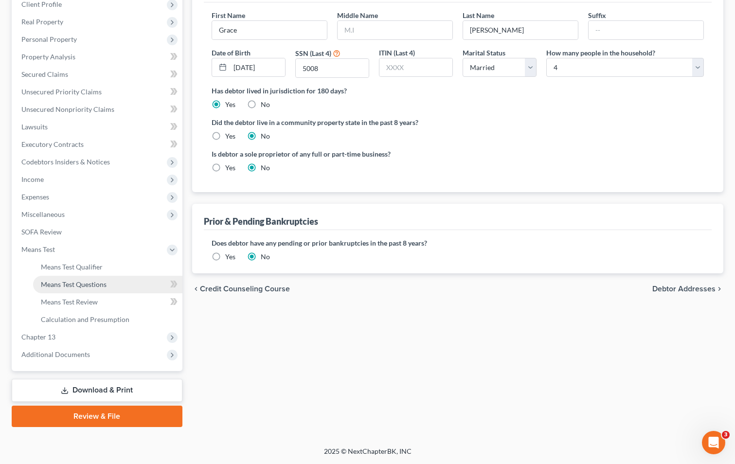
click at [75, 284] on span "Means Test Questions" at bounding box center [74, 284] width 66 height 8
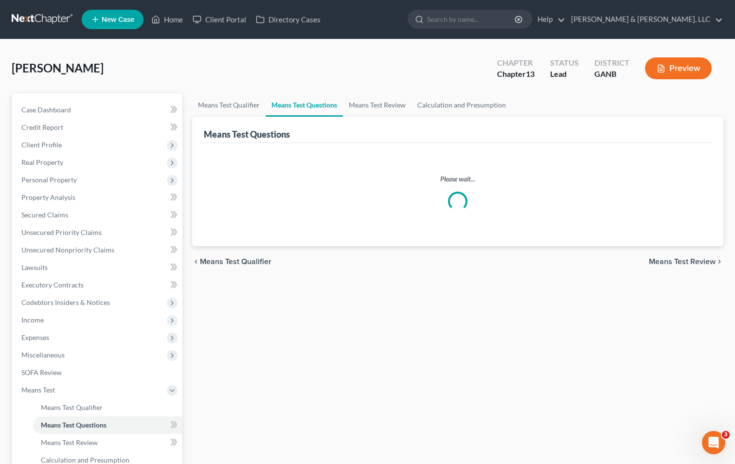
select select "1"
select select "60"
select select "1"
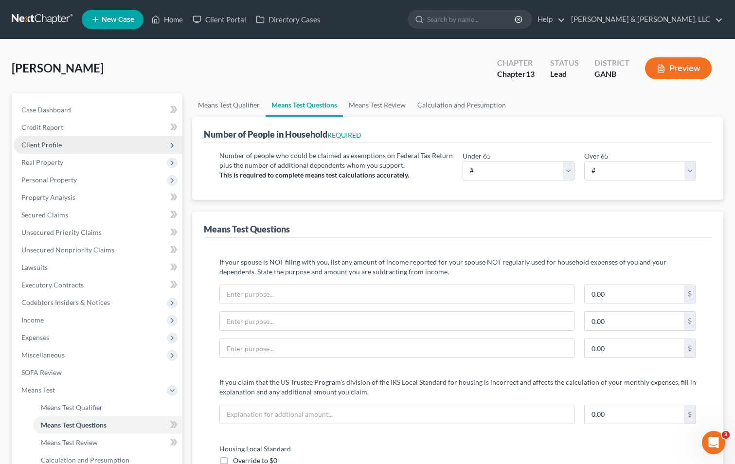
click at [72, 141] on span "Client Profile" at bounding box center [98, 145] width 169 height 18
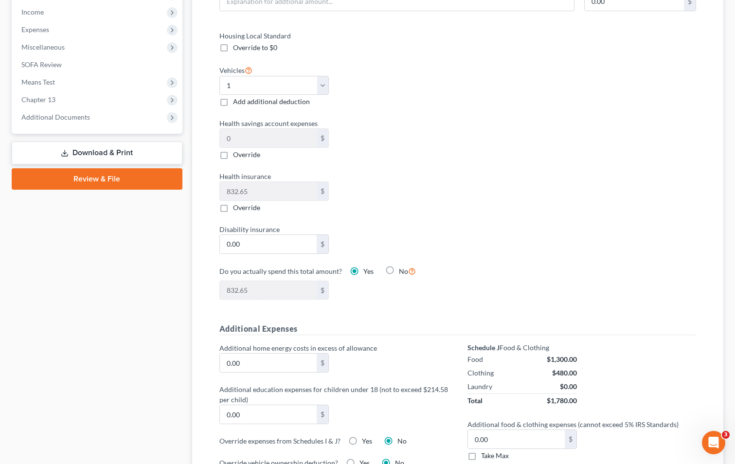
scroll to position [438, 0]
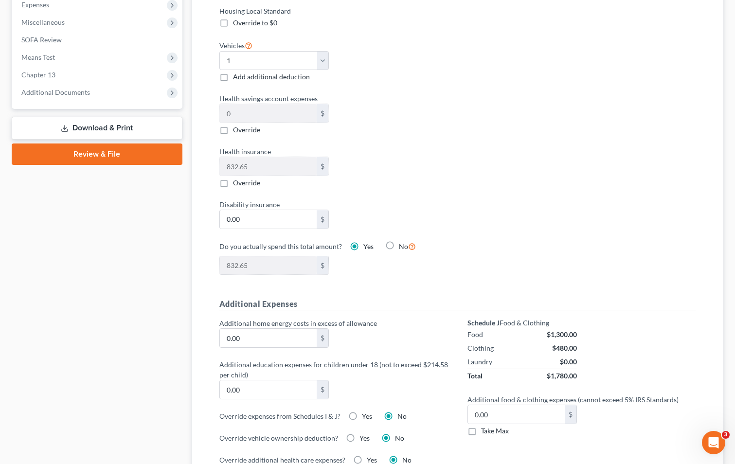
click at [81, 125] on link "Download & Print" at bounding box center [97, 128] width 171 height 23
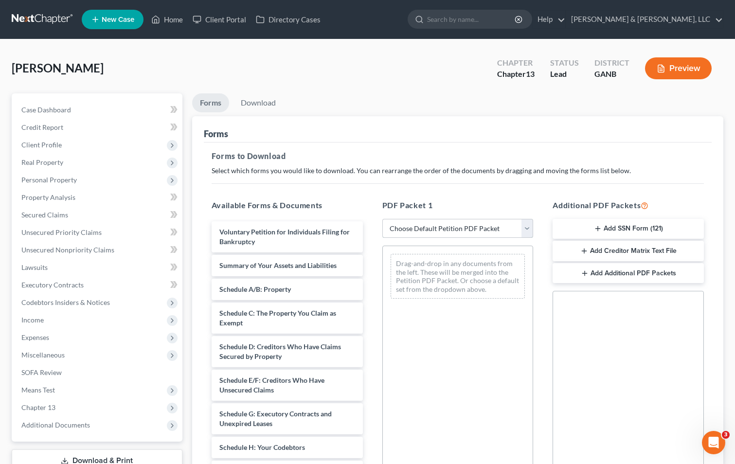
click at [451, 226] on select "Choose Default Petition PDF Packet Complete Bankruptcy Petition (all forms and …" at bounding box center [457, 228] width 151 height 19
select select "8"
click at [382, 219] on select "Choose Default Petition PDF Packet Complete Bankruptcy Petition (all forms and …" at bounding box center [457, 228] width 151 height 19
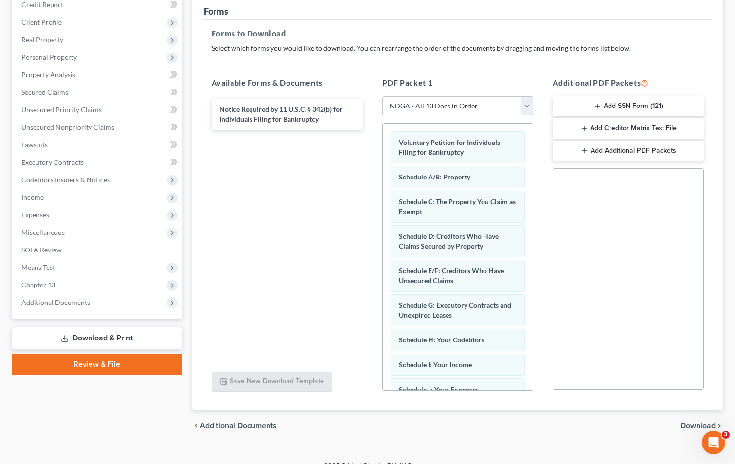
scroll to position [137, 0]
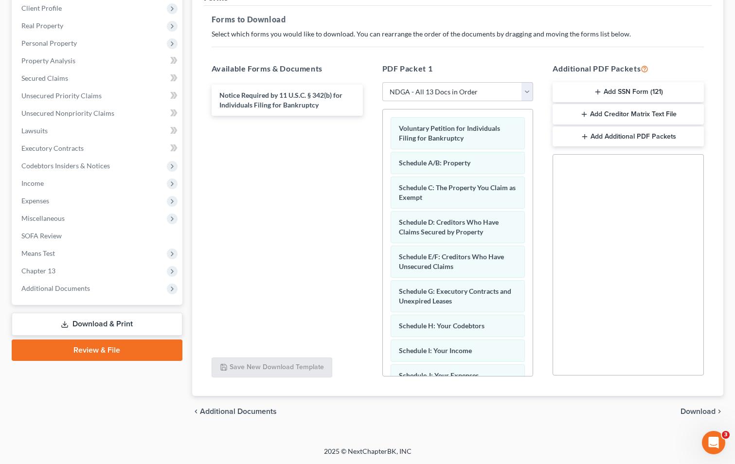
click at [701, 410] on span "Download" at bounding box center [697, 412] width 35 height 8
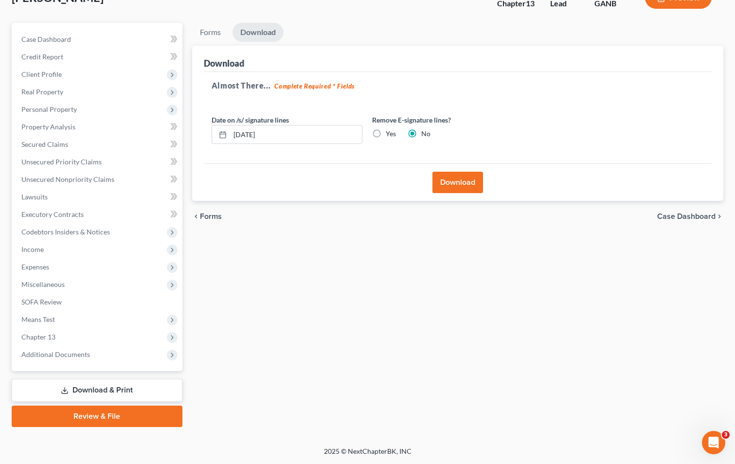
click at [466, 178] on button "Download" at bounding box center [457, 182] width 51 height 21
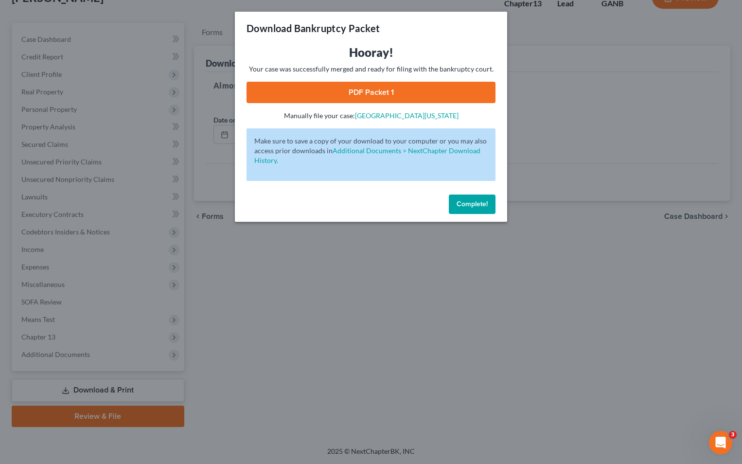
click at [376, 92] on link "PDF Packet 1" at bounding box center [371, 92] width 249 height 21
click at [478, 204] on span "Complete!" at bounding box center [472, 204] width 31 height 8
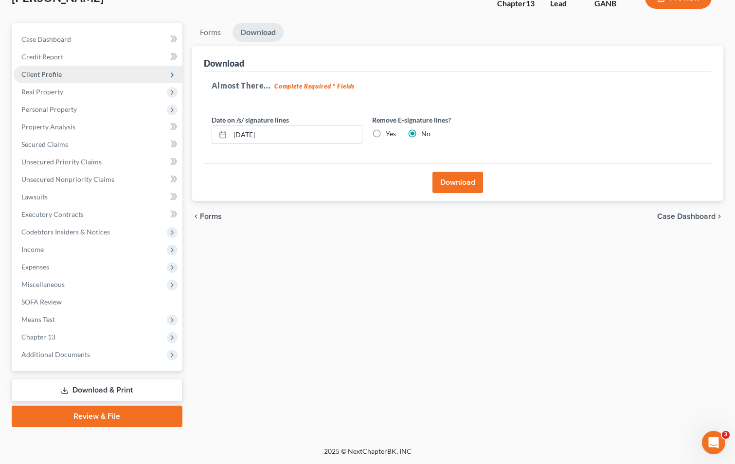
click at [69, 76] on span "Client Profile" at bounding box center [98, 75] width 169 height 18
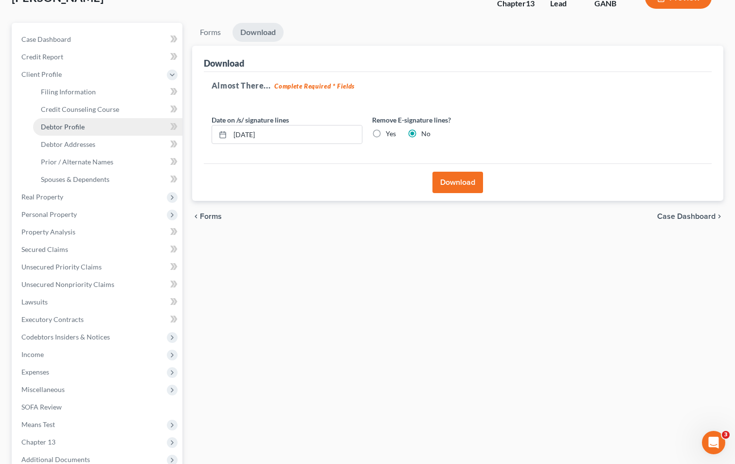
click at [72, 126] on span "Debtor Profile" at bounding box center [63, 127] width 44 height 8
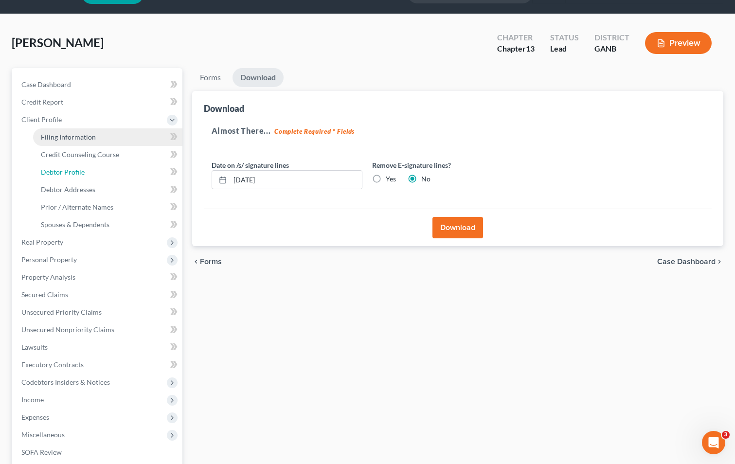
select select "1"
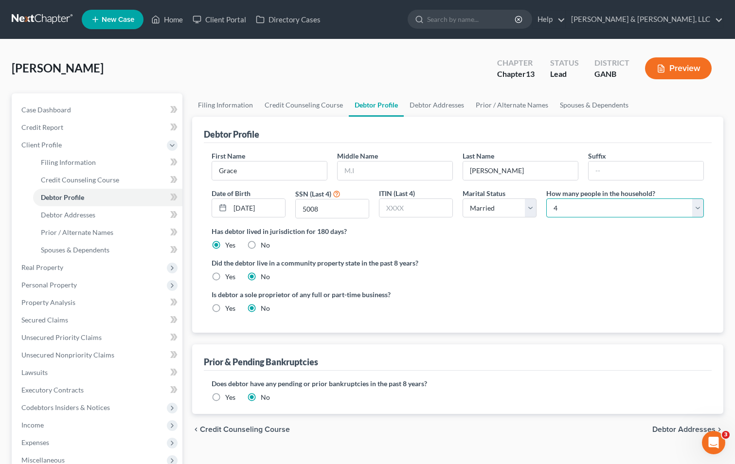
click at [572, 204] on select "Select 1 2 3 4 5 6 7 8 9 10 11 12 13 14 15 16 17 18 19 20" at bounding box center [625, 207] width 158 height 19
select select "4"
click at [546, 198] on select "Select 1 2 3 4 5 6 7 8 9 10 11 12 13 14 15 16 17 18 19 20" at bounding box center [625, 207] width 158 height 19
click at [474, 261] on label "Did the debtor live in a community property state in the past 8 years?" at bounding box center [458, 263] width 492 height 10
click at [92, 220] on link "Debtor Addresses" at bounding box center [107, 215] width 149 height 18
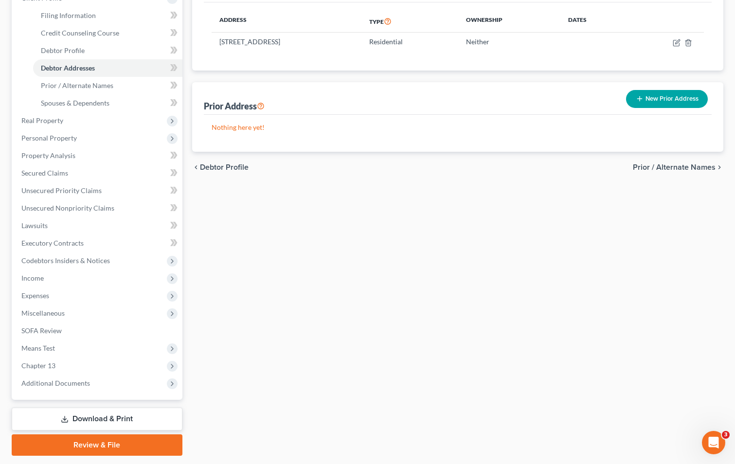
scroll to position [176, 0]
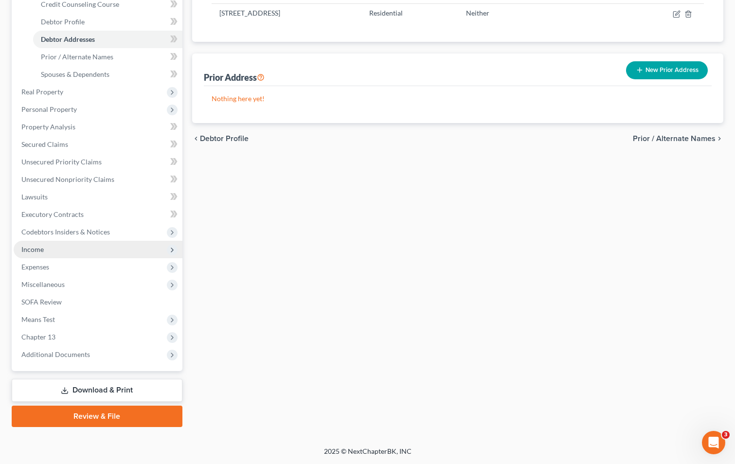
click at [33, 250] on span "Income" at bounding box center [32, 249] width 22 height 8
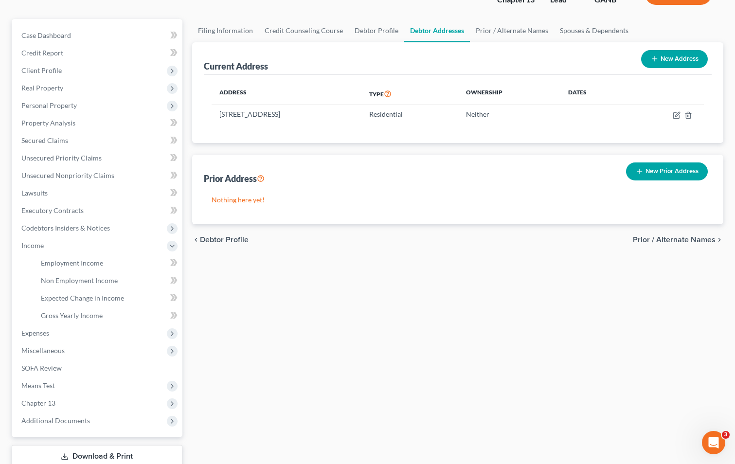
scroll to position [97, 0]
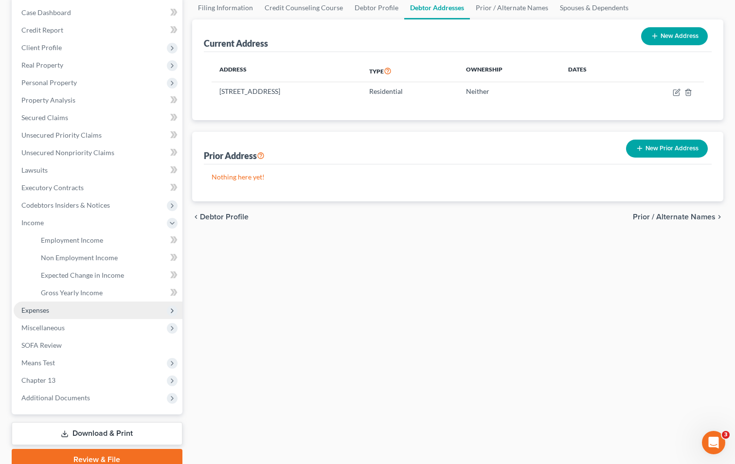
click at [35, 307] on span "Expenses" at bounding box center [35, 310] width 28 height 8
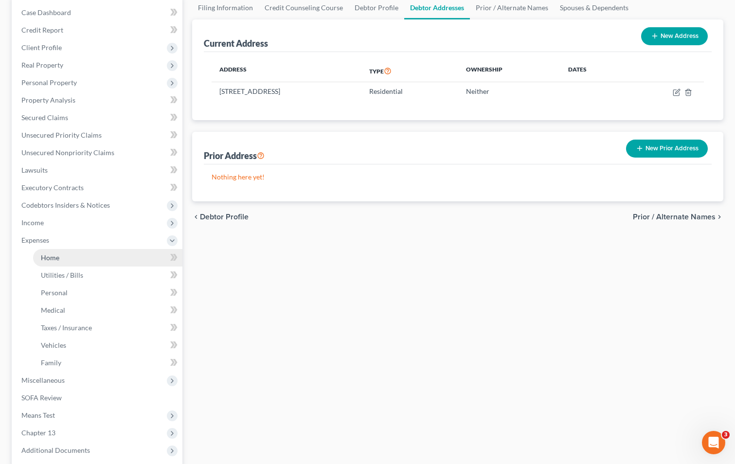
click at [71, 257] on link "Home" at bounding box center [107, 258] width 149 height 18
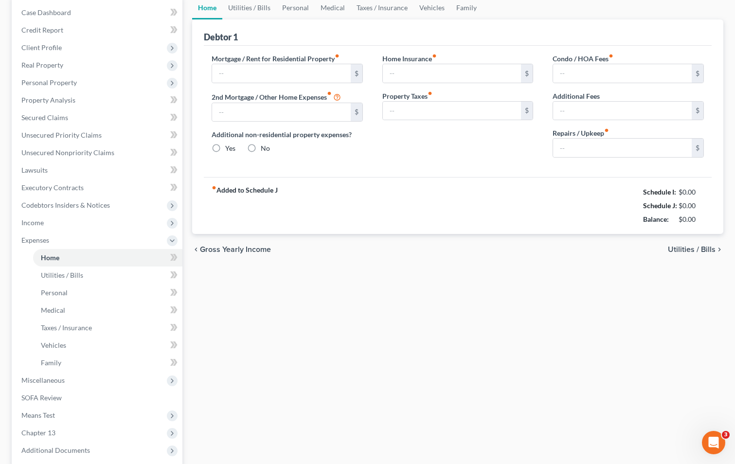
type input "700.00"
type input "0.00"
radio input "true"
type input "122.00"
type input "70.58"
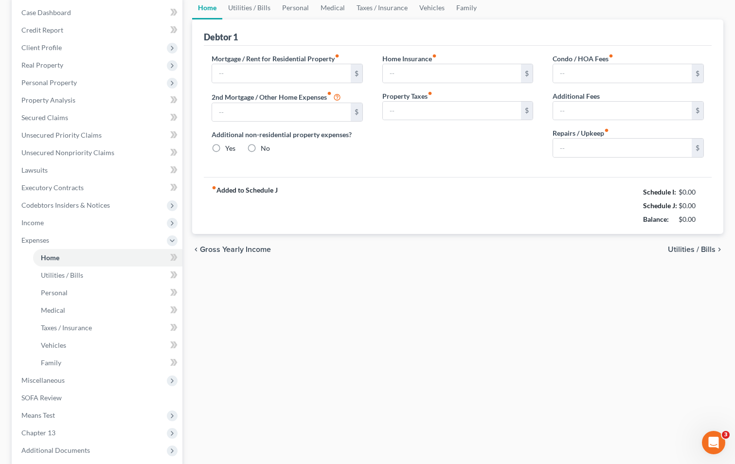
type input "0.00"
type input "100.00"
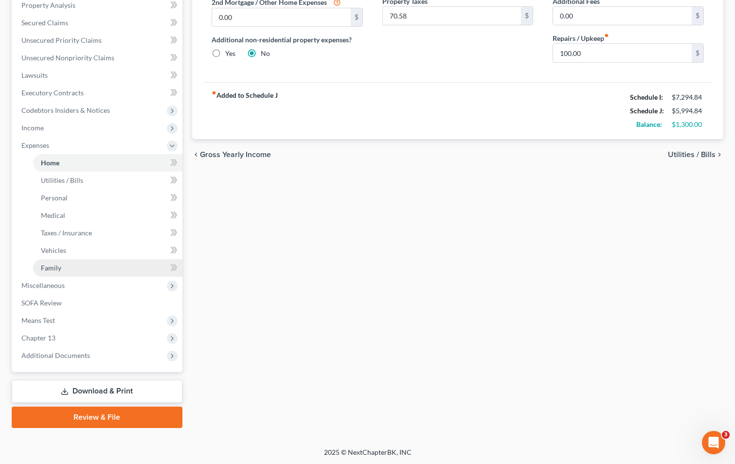
scroll to position [193, 0]
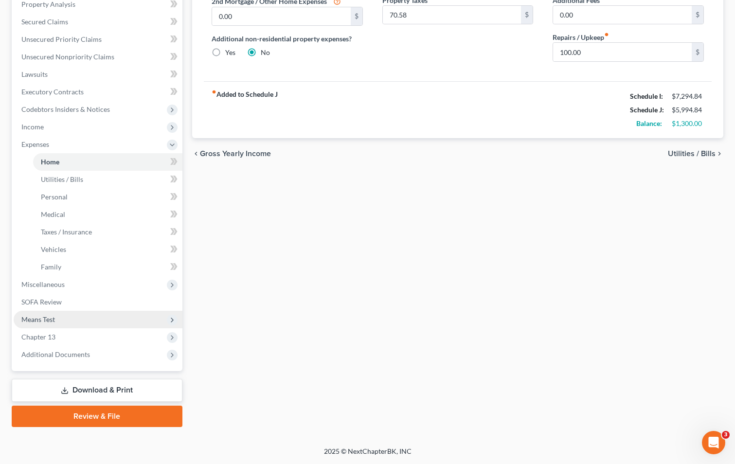
click at [66, 314] on span "Means Test" at bounding box center [98, 320] width 169 height 18
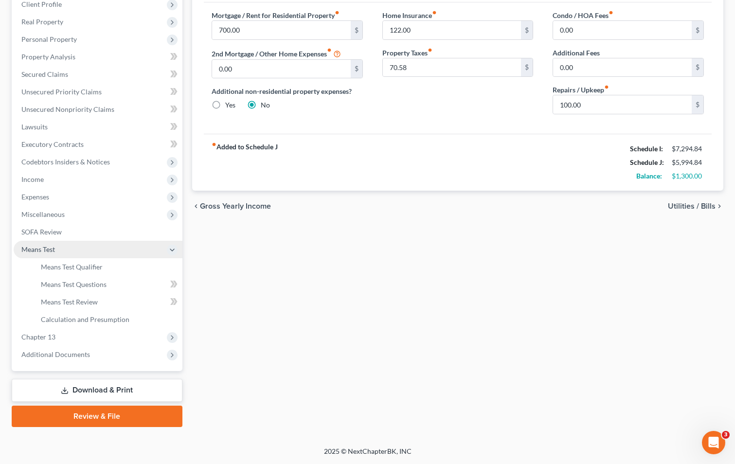
scroll to position [141, 0]
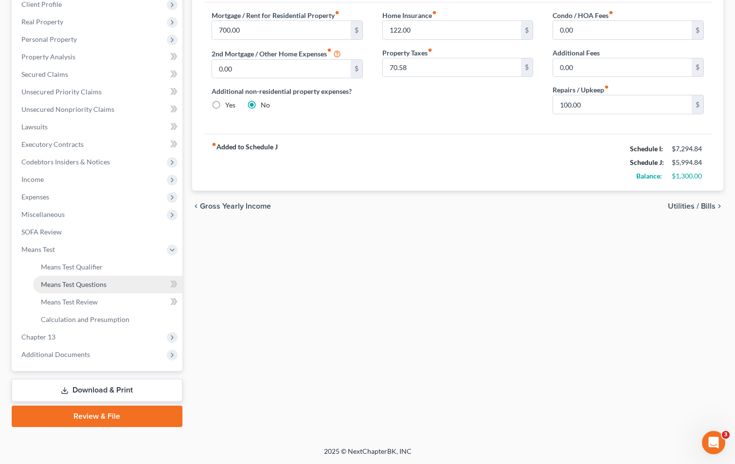
click at [75, 287] on span "Means Test Questions" at bounding box center [74, 284] width 66 height 8
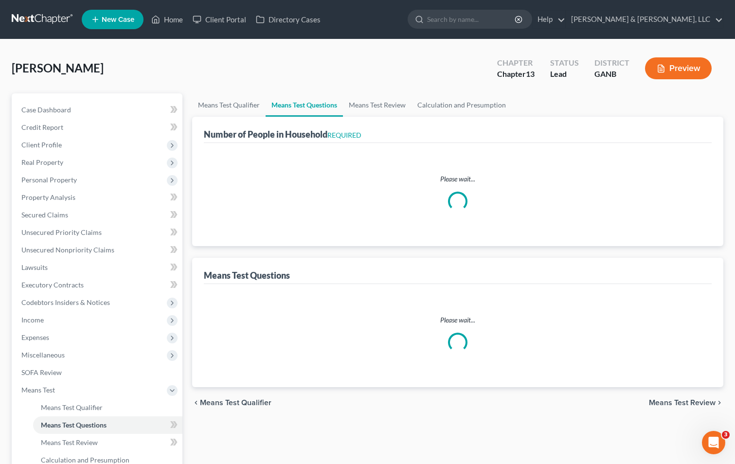
select select "1"
select select "60"
select select "1"
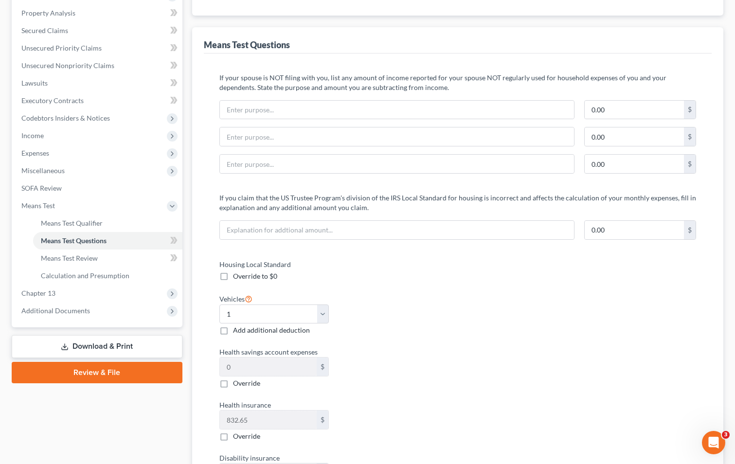
scroll to position [146, 0]
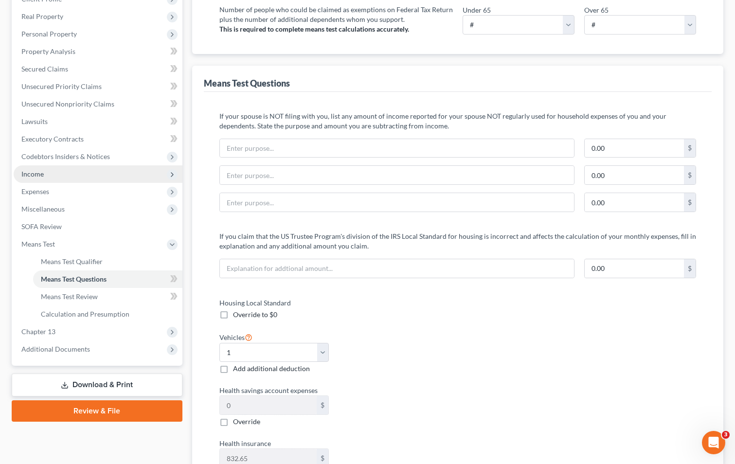
click at [38, 175] on span "Income" at bounding box center [32, 174] width 22 height 8
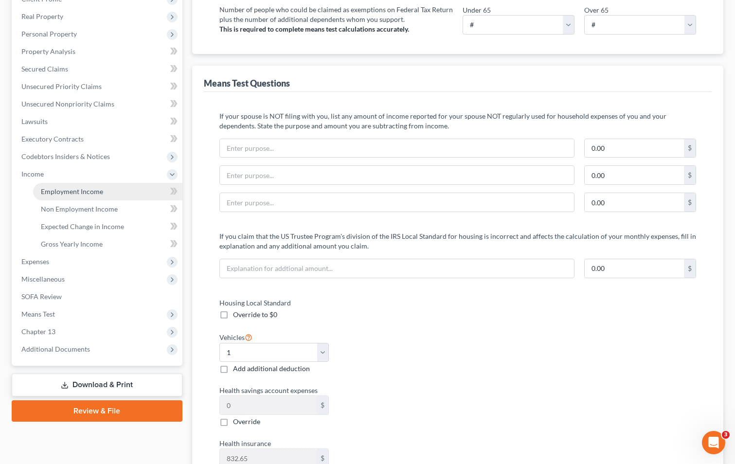
click at [49, 188] on span "Employment Income" at bounding box center [72, 191] width 62 height 8
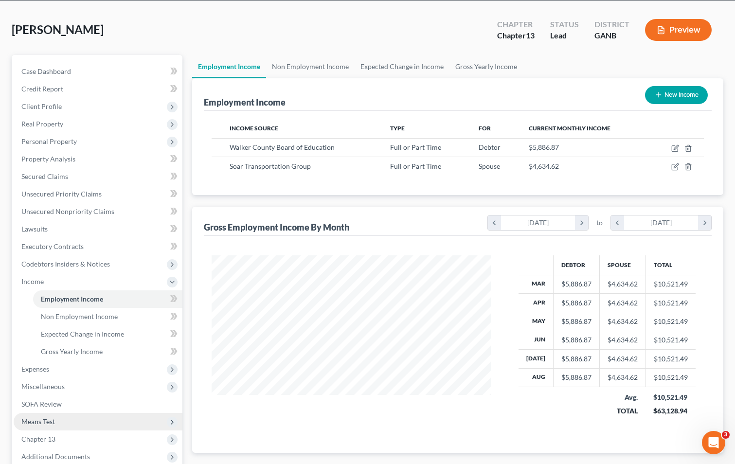
scroll to position [141, 0]
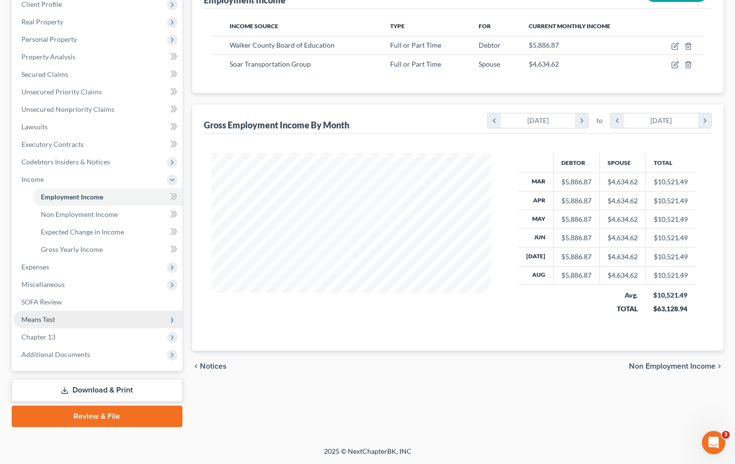
click at [72, 320] on span "Means Test" at bounding box center [98, 320] width 169 height 18
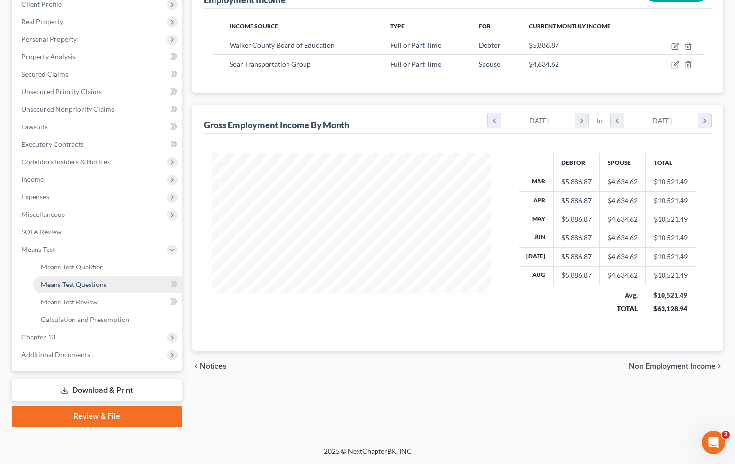
click at [101, 283] on span "Means Test Questions" at bounding box center [74, 284] width 66 height 8
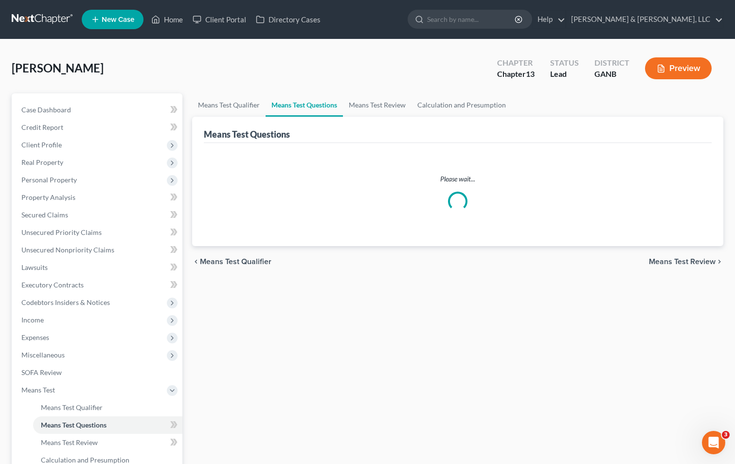
select select "1"
select select "60"
select select "1"
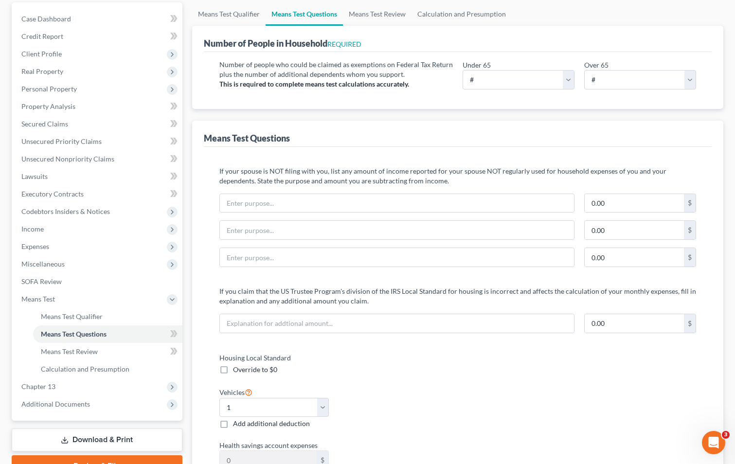
scroll to position [146, 0]
